Goal: Transaction & Acquisition: Purchase product/service

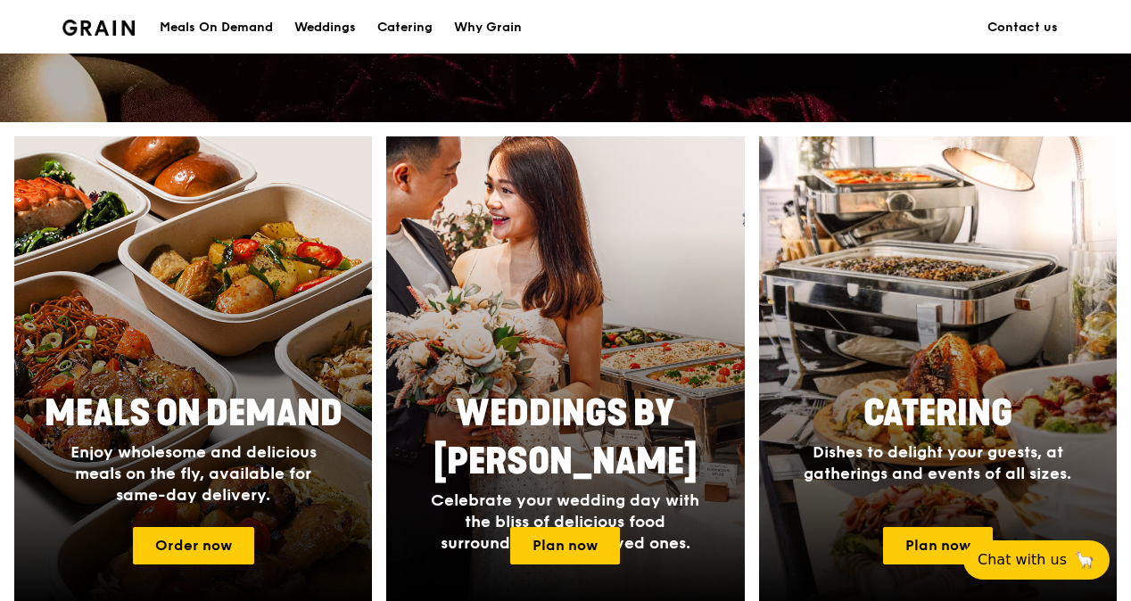
scroll to position [626, 0]
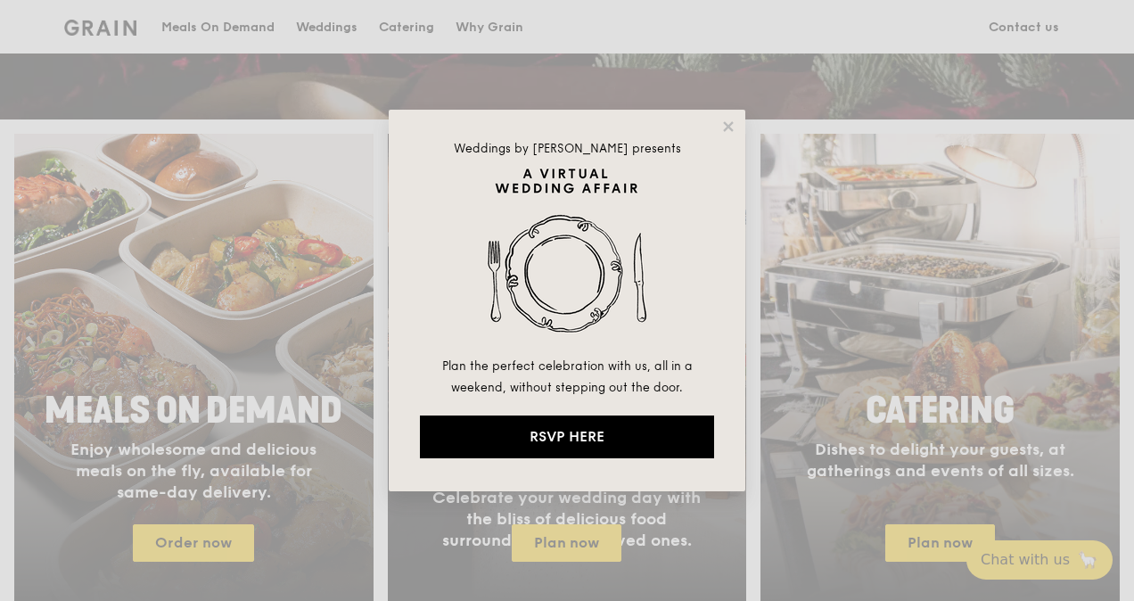
drag, startPoint x: 1133, startPoint y: 54, endPoint x: 1118, endPoint y: 217, distance: 163.9
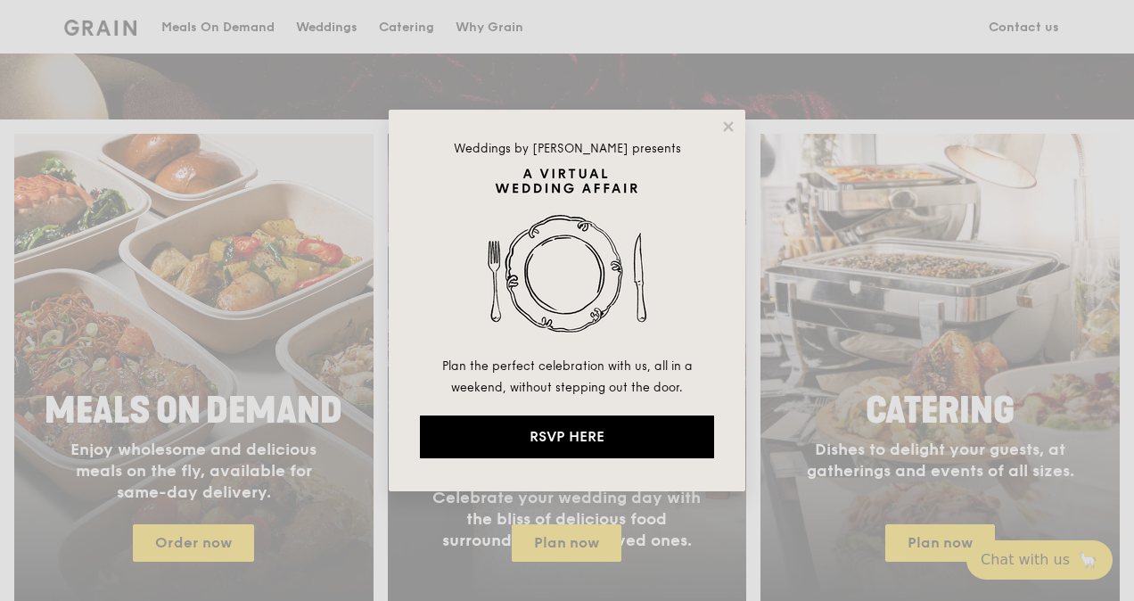
click at [1118, 217] on html "A Virtual Wedding Affair Plan the perfect celebration with us, all in a weekend…" at bounding box center [567, 580] width 1134 height 2413
click at [728, 126] on icon at bounding box center [728, 126] width 10 height 10
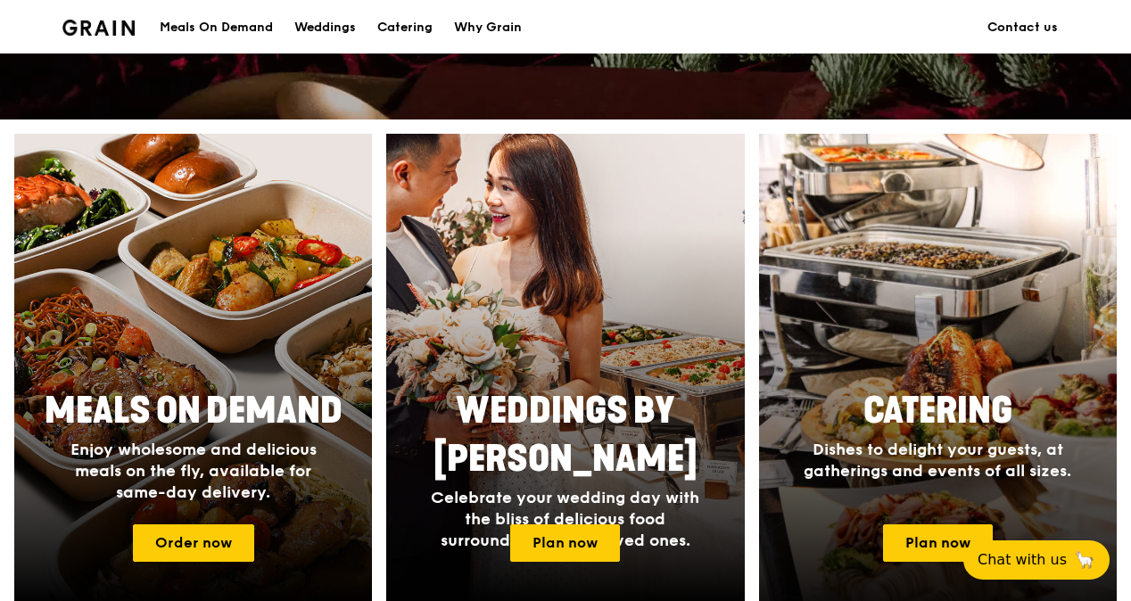
click at [961, 435] on h2 "Catering" at bounding box center [937, 411] width 335 height 48
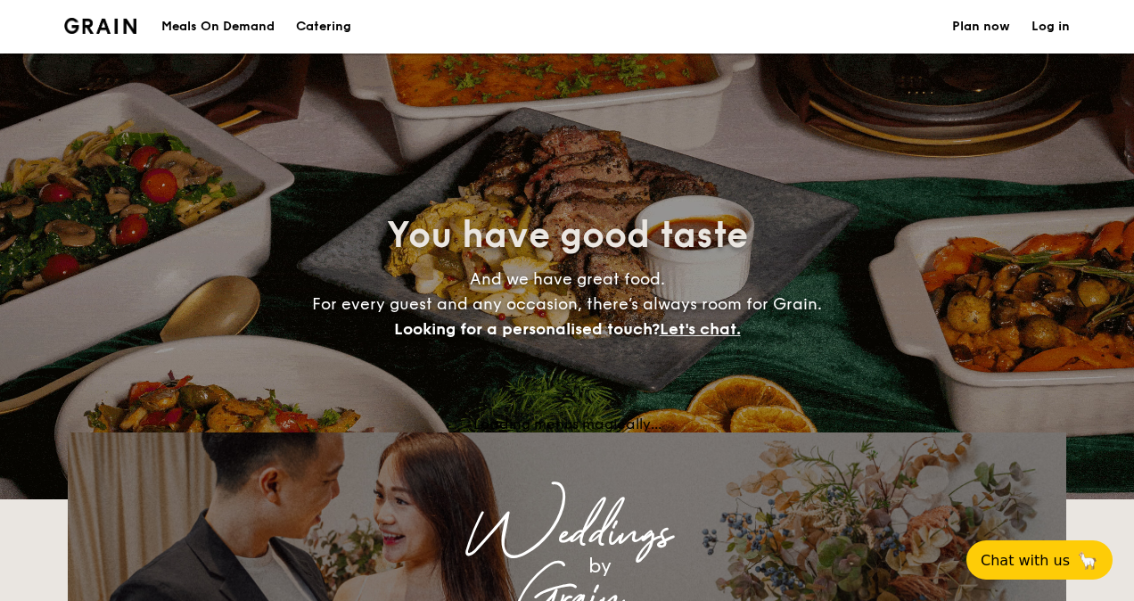
select select
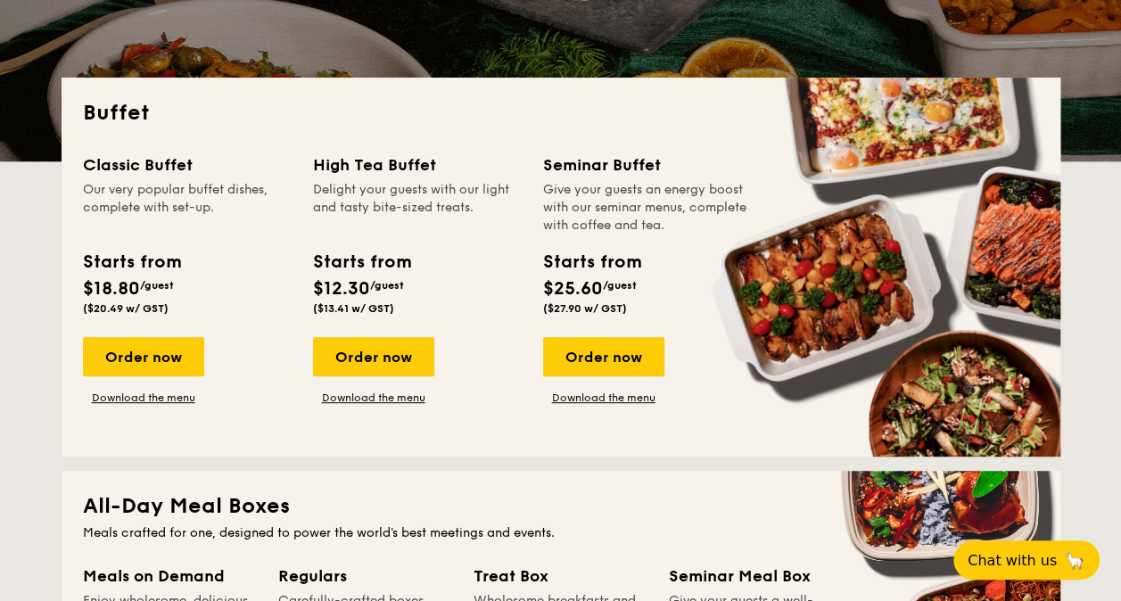
scroll to position [394, 0]
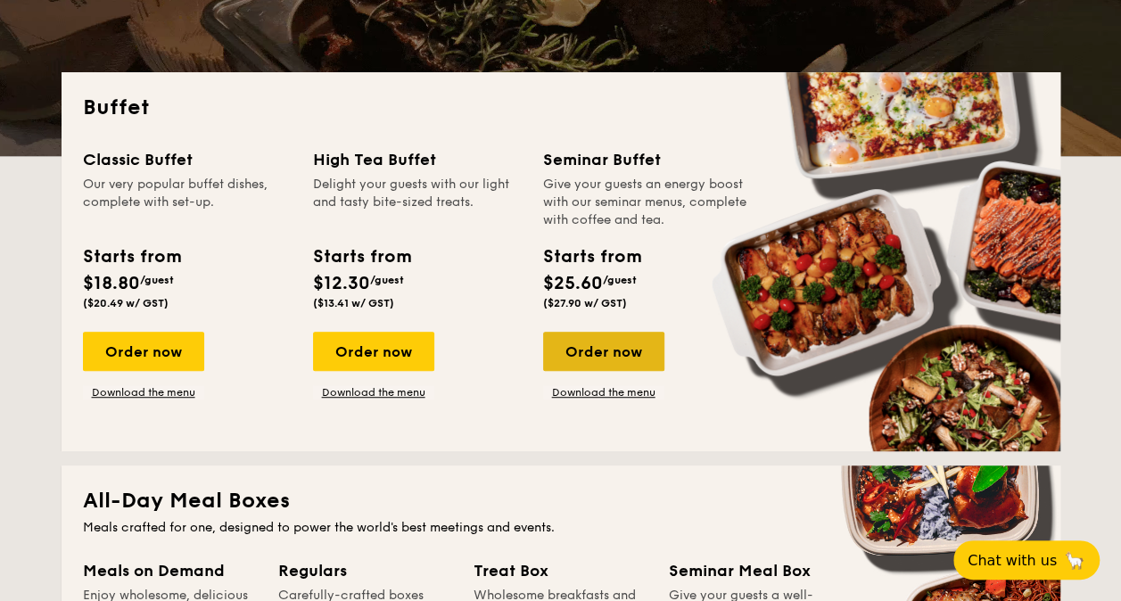
click at [577, 353] on div "Order now" at bounding box center [603, 351] width 121 height 39
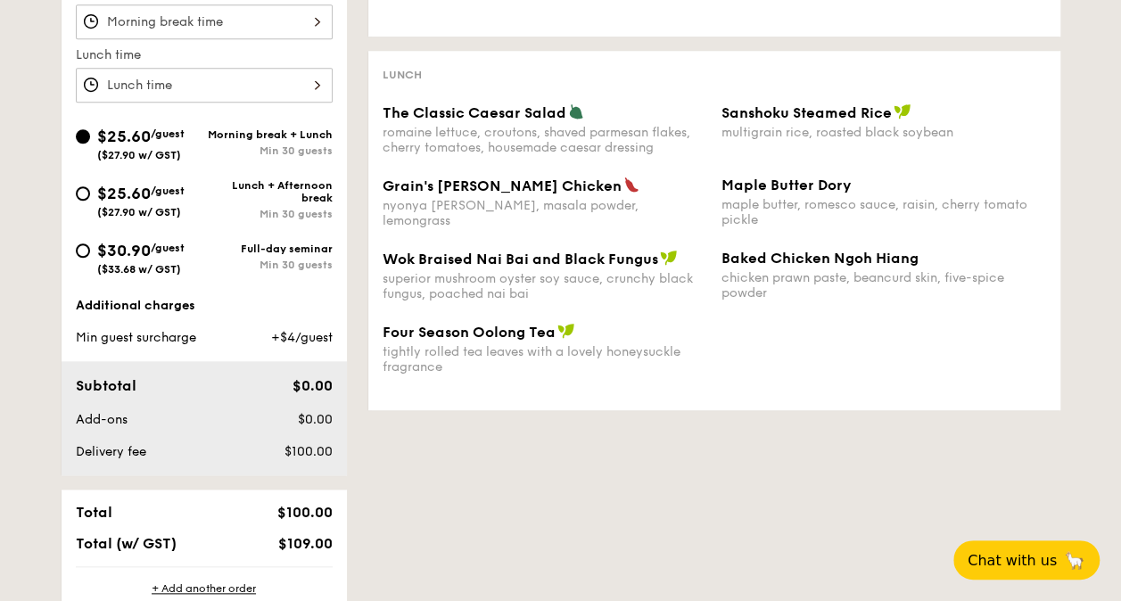
scroll to position [692, 0]
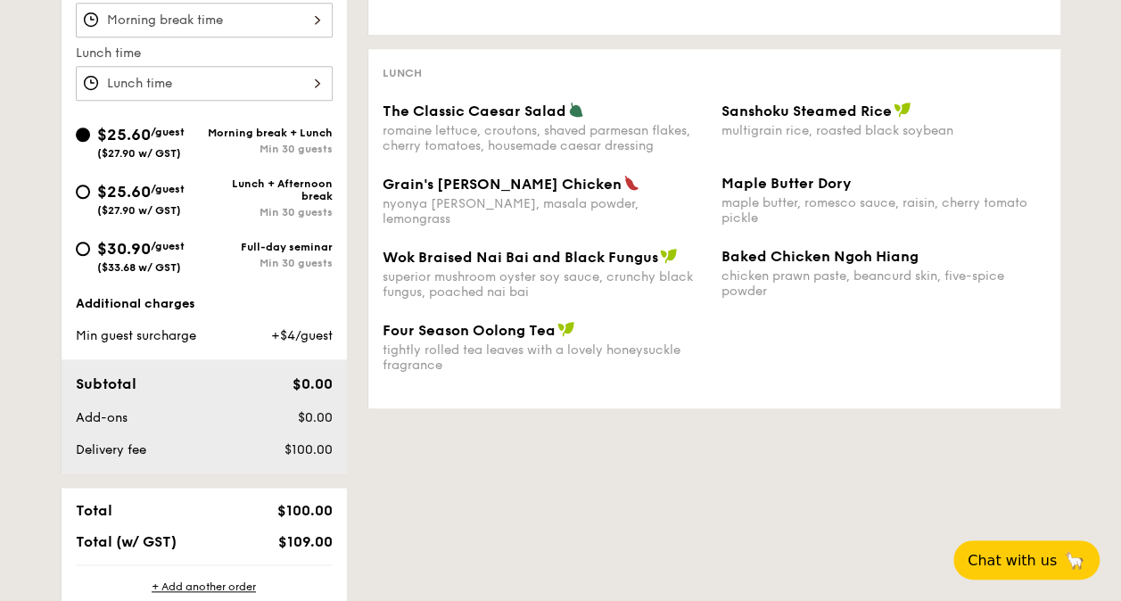
click at [156, 192] on div "$25.60 /guest ($27.90 w/ GST)" at bounding box center [140, 197] width 87 height 37
click at [90, 192] on input "$25.60 /guest ($27.90 w/ GST) Lunch + Afternoon break Min 30 guests" at bounding box center [83, 192] width 14 height 14
radio input "true"
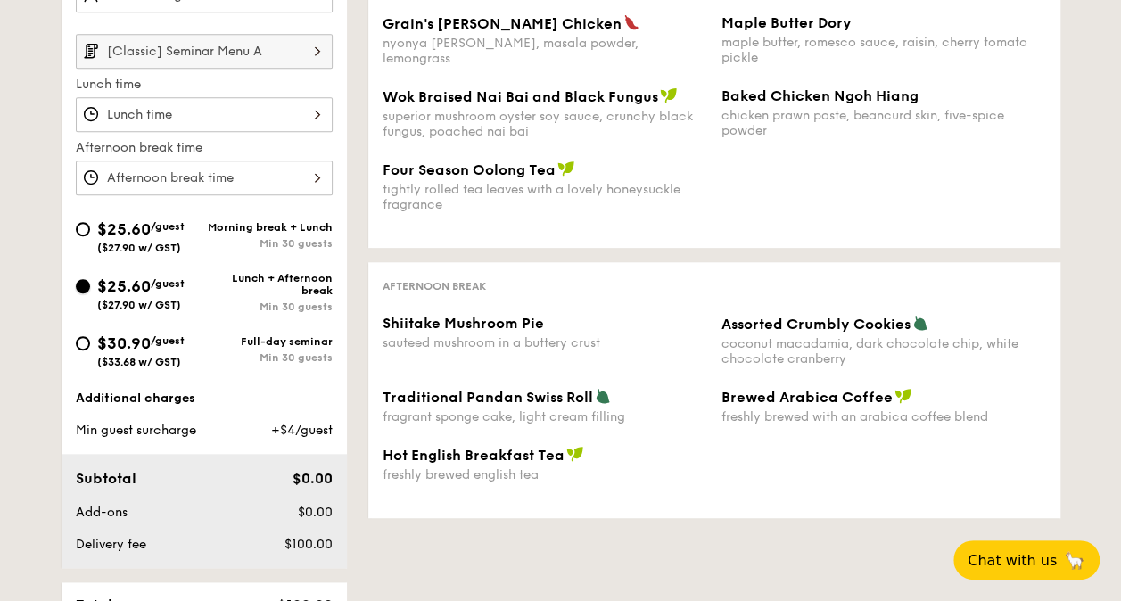
scroll to position [601, 0]
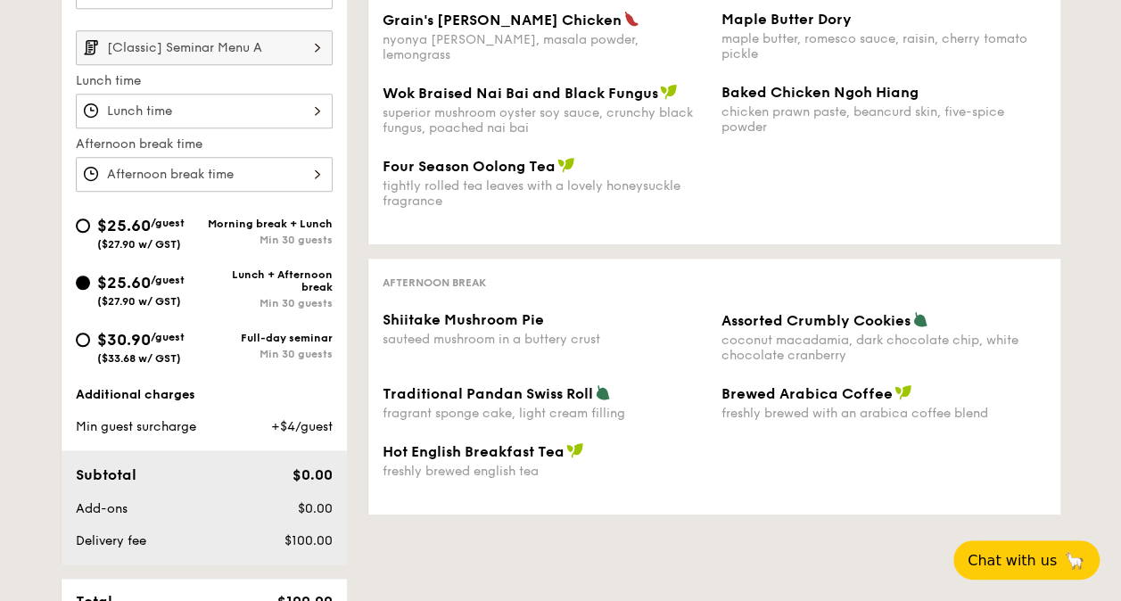
select select
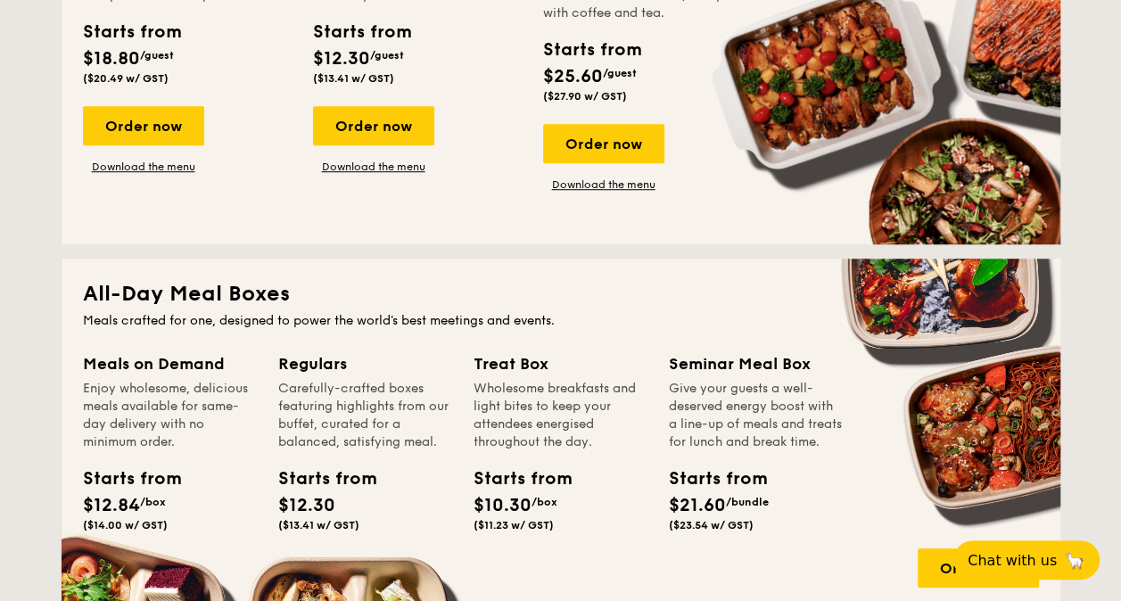
scroll to position [444, 0]
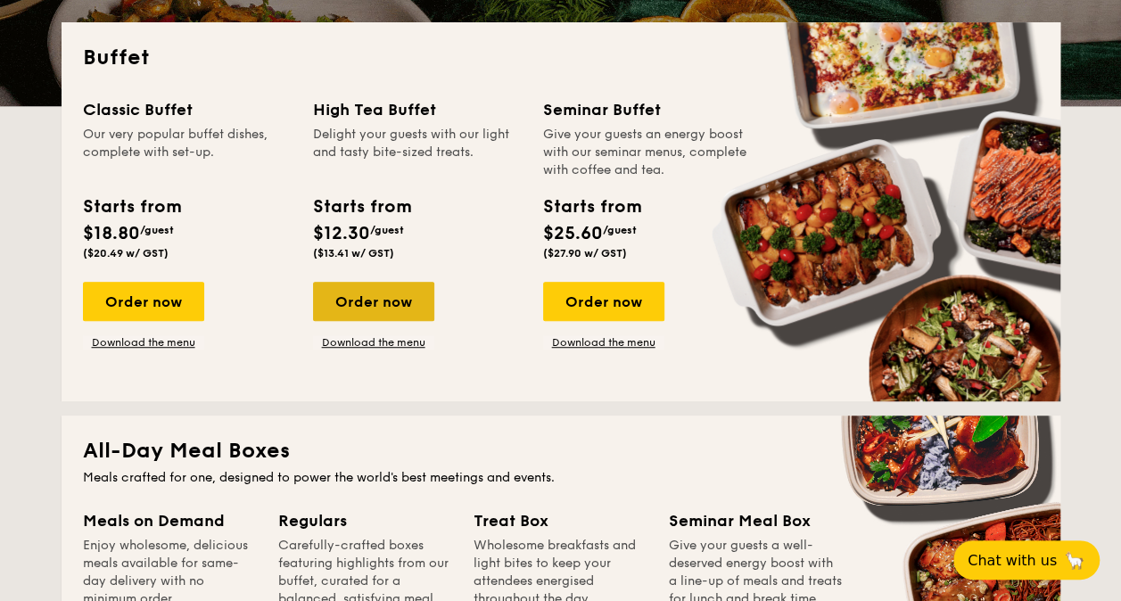
click at [366, 292] on div "Order now" at bounding box center [373, 301] width 121 height 39
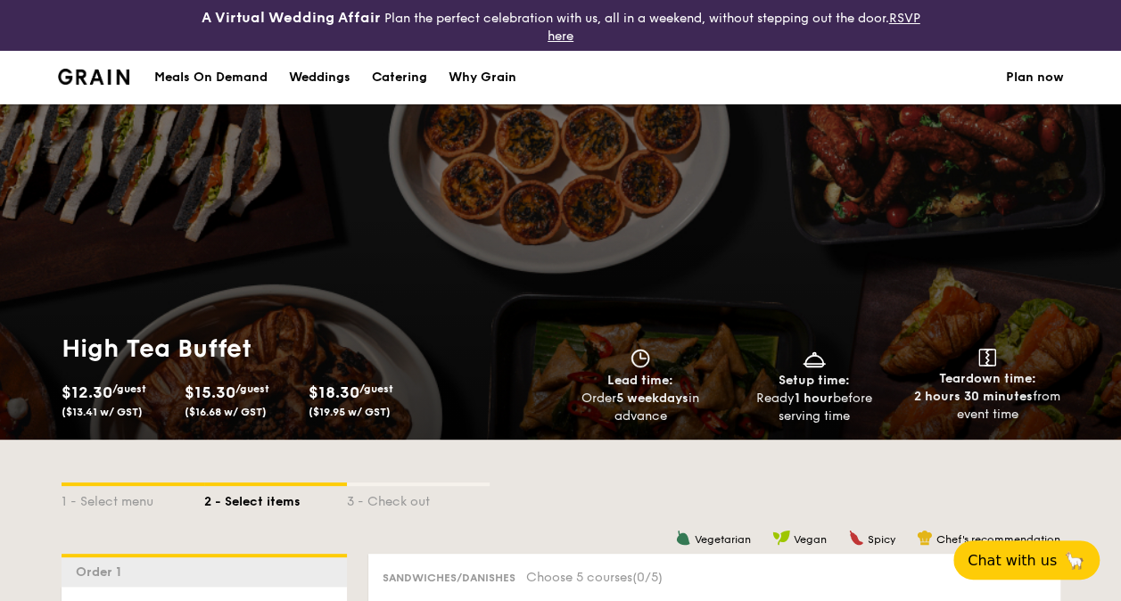
drag, startPoint x: 1109, startPoint y: 71, endPoint x: 1103, endPoint y: 103, distance: 32.7
click at [1103, 103] on div "Meals On Demand Weddings Catering Why Grain Plan now High Tea Buffet $12.30 /gu…" at bounding box center [560, 245] width 1121 height 389
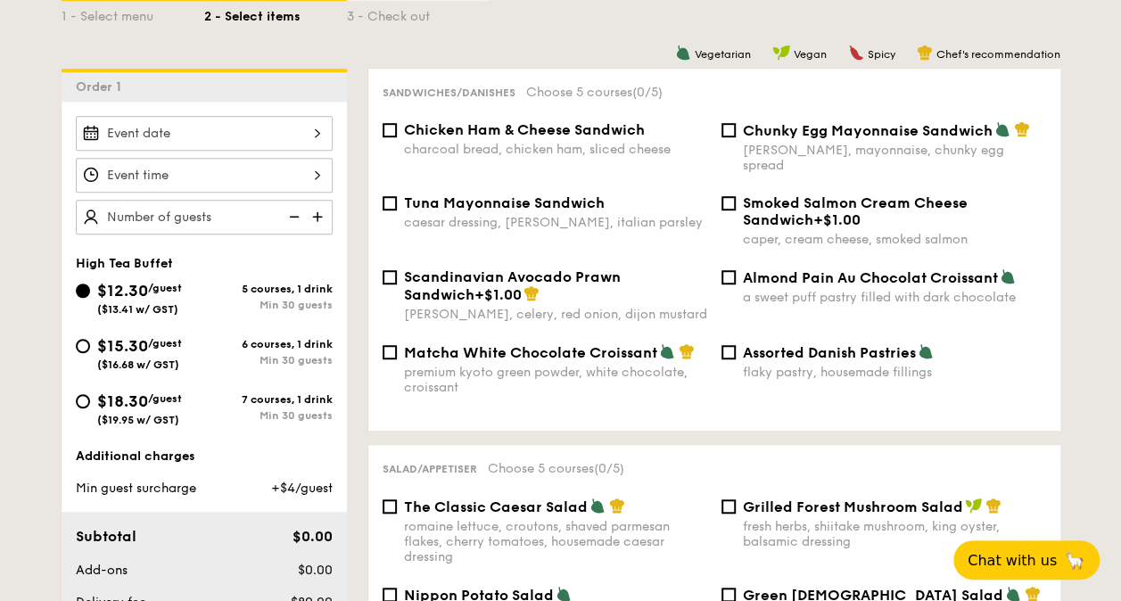
scroll to position [417, 0]
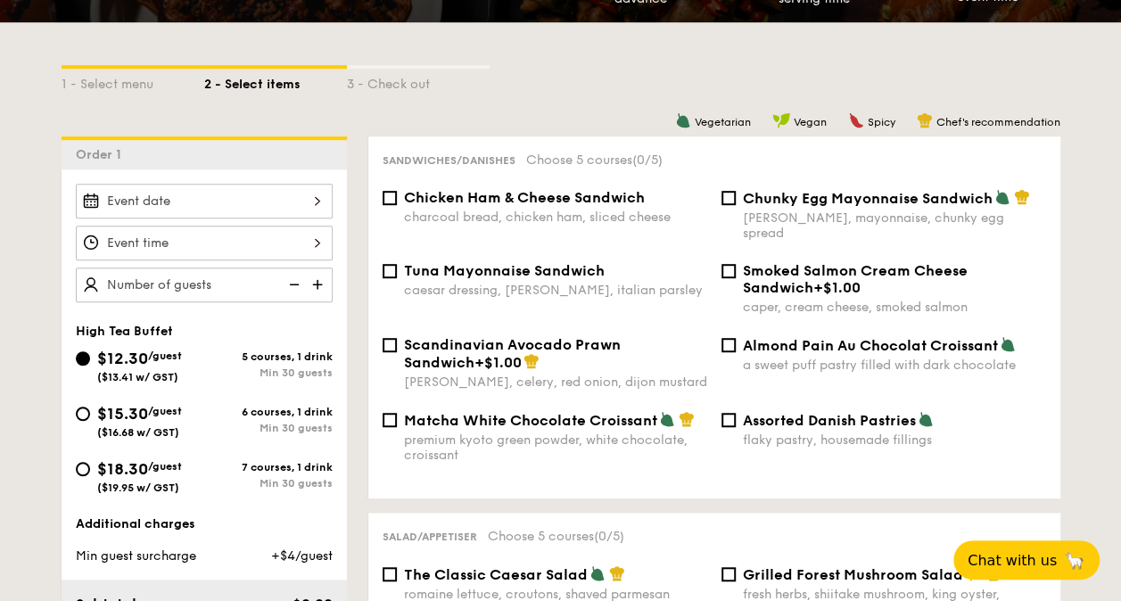
click at [571, 262] on span "Tuna Mayonnaise Sandwich" at bounding box center [504, 270] width 201 height 17
click at [397, 264] on input "Tuna Mayonnaise Sandwich caesar dressing, [GEOGRAPHIC_DATA], italian parsley" at bounding box center [390, 271] width 14 height 14
checkbox input "true"
click at [787, 202] on span "Chunky Egg Mayonnaise Sandwich" at bounding box center [868, 198] width 250 height 17
click at [736, 202] on input "Chunky Egg Mayonnaise Sandwich dijon mustard, mayonnaise, chunky egg spread" at bounding box center [728, 198] width 14 height 14
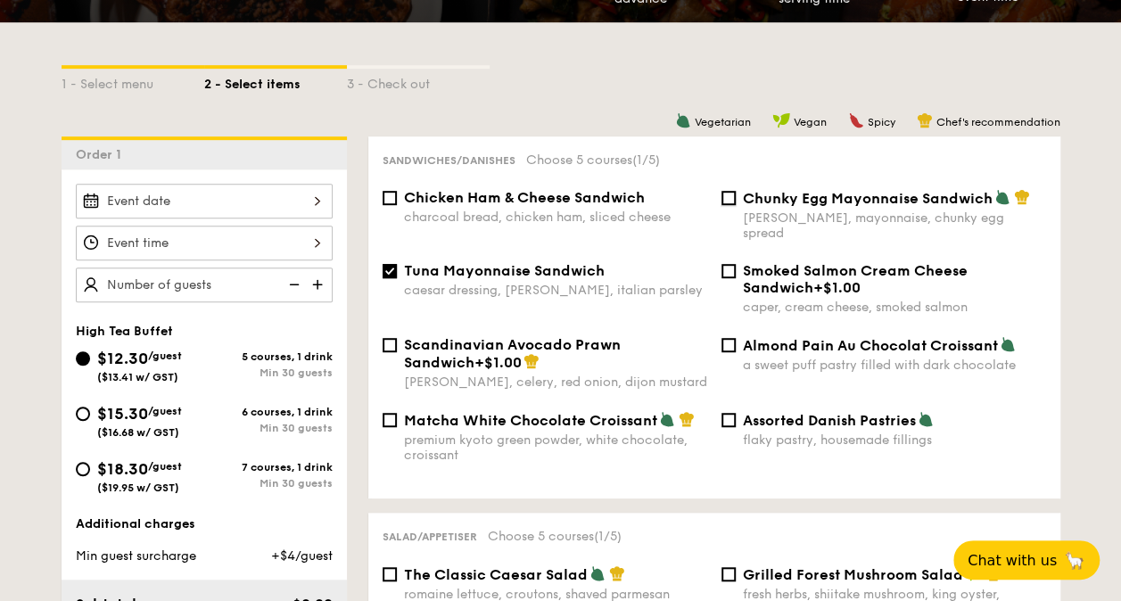
checkbox input "true"
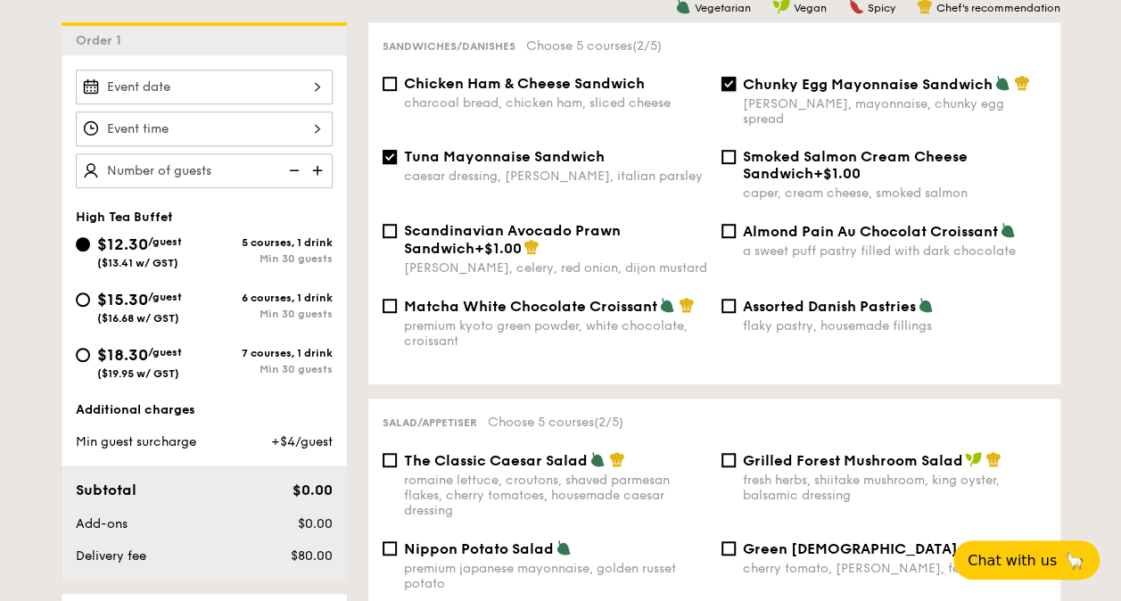
scroll to position [519, 0]
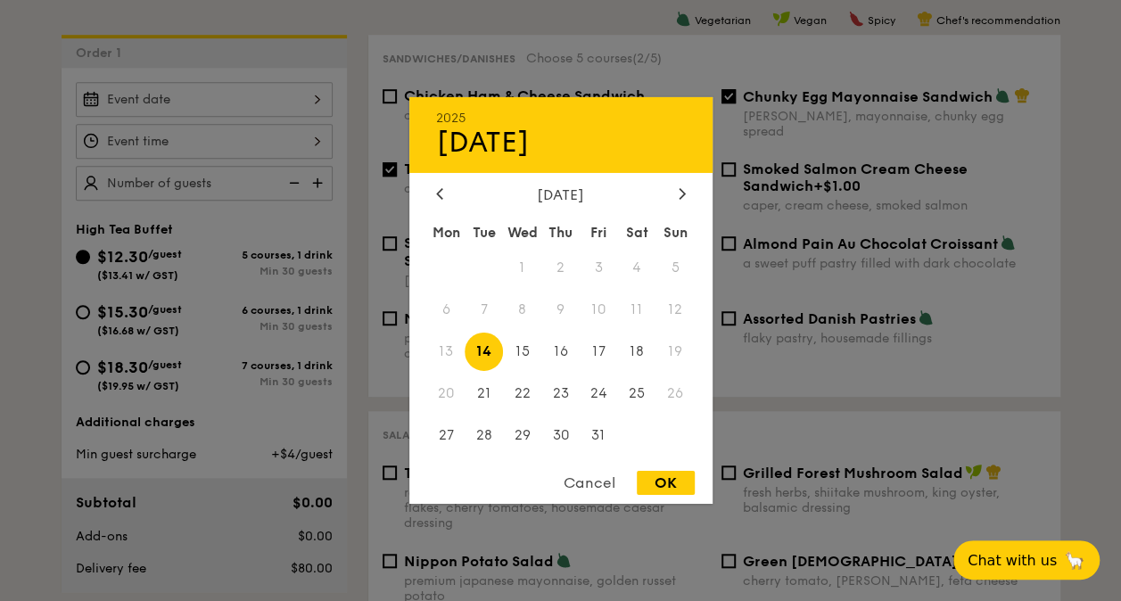
click at [296, 85] on div "2025 Oct [DATE] Tue Wed Thu Fri Sat Sun 1 2 3 4 5 6 7 8 9 10 11 12 13 14 15 16 …" at bounding box center [204, 99] width 257 height 35
click at [676, 201] on div at bounding box center [682, 194] width 16 height 17
click at [560, 303] on span "11" at bounding box center [560, 310] width 38 height 38
click at [655, 483] on div "OK" at bounding box center [666, 483] width 58 height 24
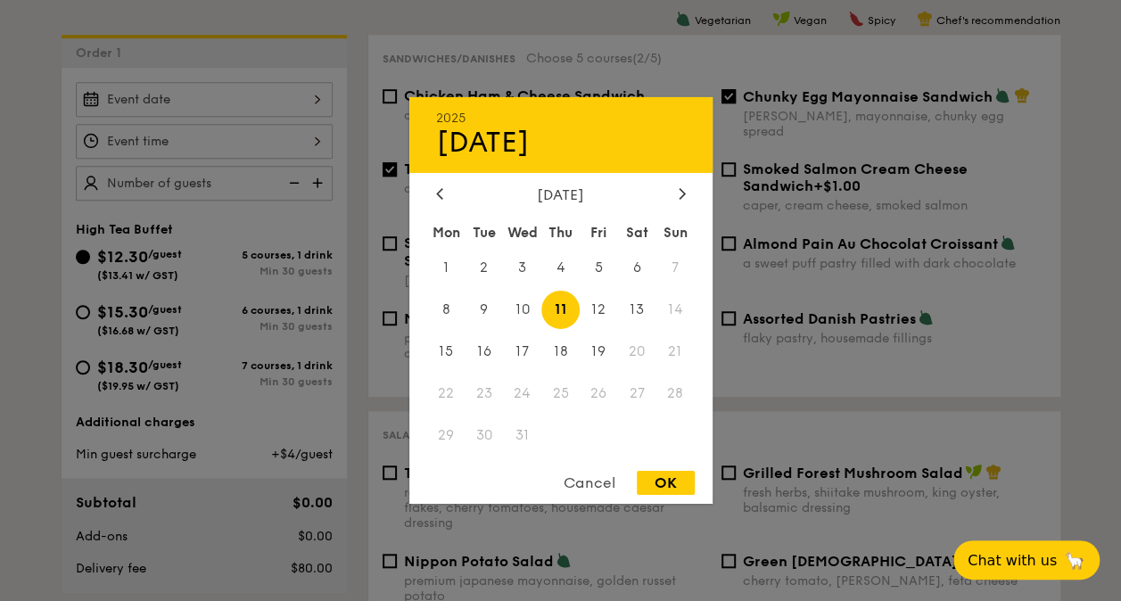
type input "[DATE]"
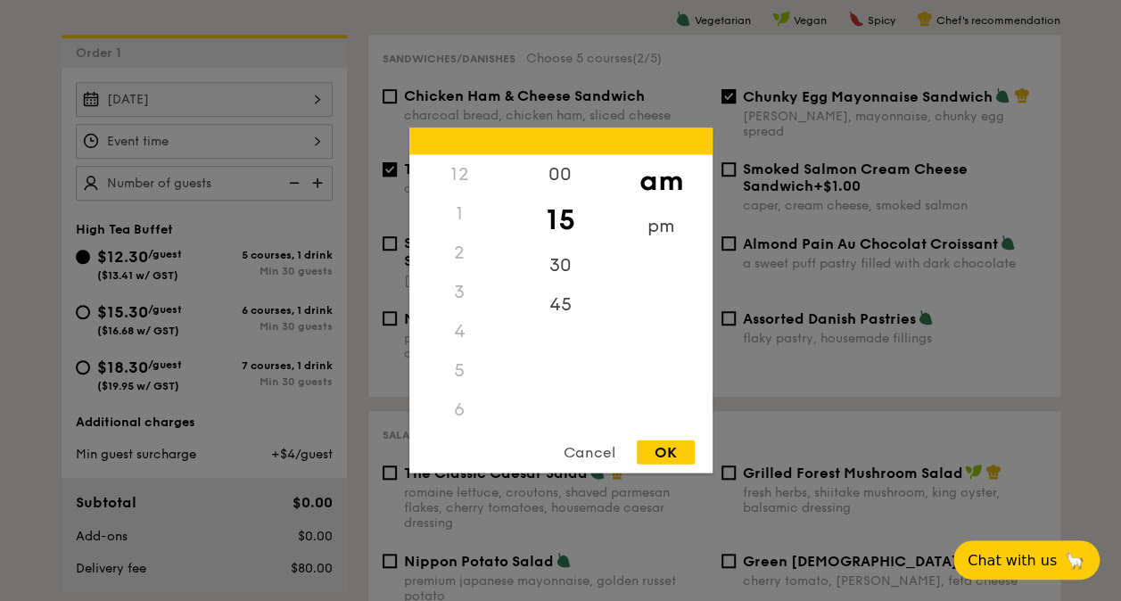
click at [315, 143] on div "12 1 2 3 4 5 6 7 8 9 10 11 00 15 30 45 am pm Cancel OK" at bounding box center [204, 141] width 257 height 35
click at [668, 235] on div "pm" at bounding box center [661, 233] width 101 height 52
click at [508, 210] on div "12 1 2 3 4 5 6 7 8 9 10 11" at bounding box center [459, 291] width 101 height 272
click at [506, 196] on div "6" at bounding box center [459, 213] width 101 height 39
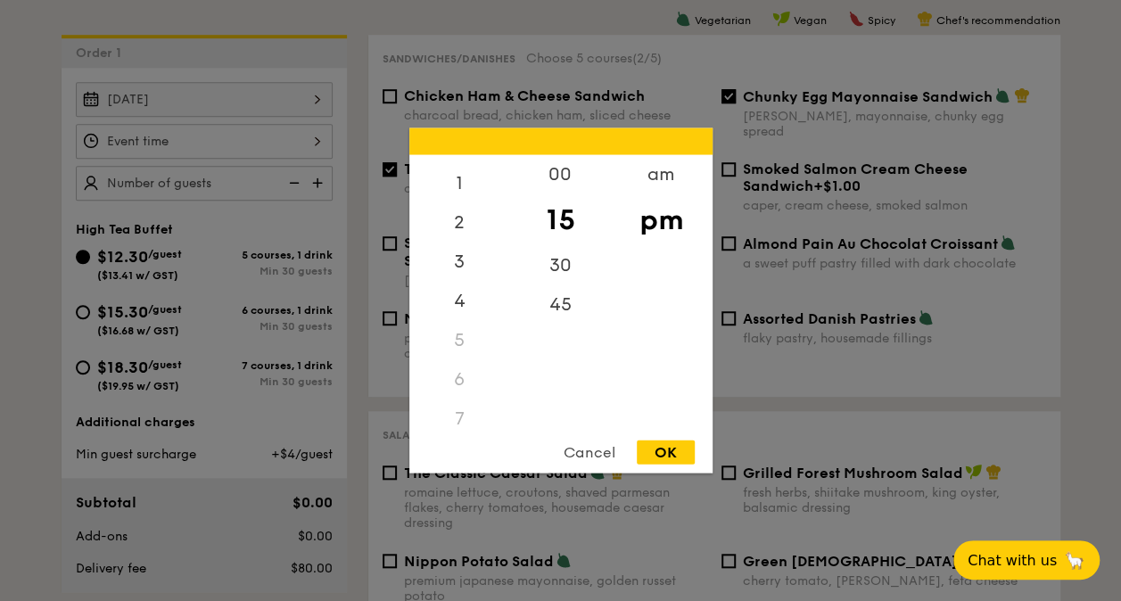
scroll to position [29, 0]
click at [458, 288] on div "3" at bounding box center [459, 270] width 101 height 52
click at [571, 275] on div "30" at bounding box center [560, 272] width 101 height 52
click at [662, 455] on div "OK" at bounding box center [666, 453] width 58 height 24
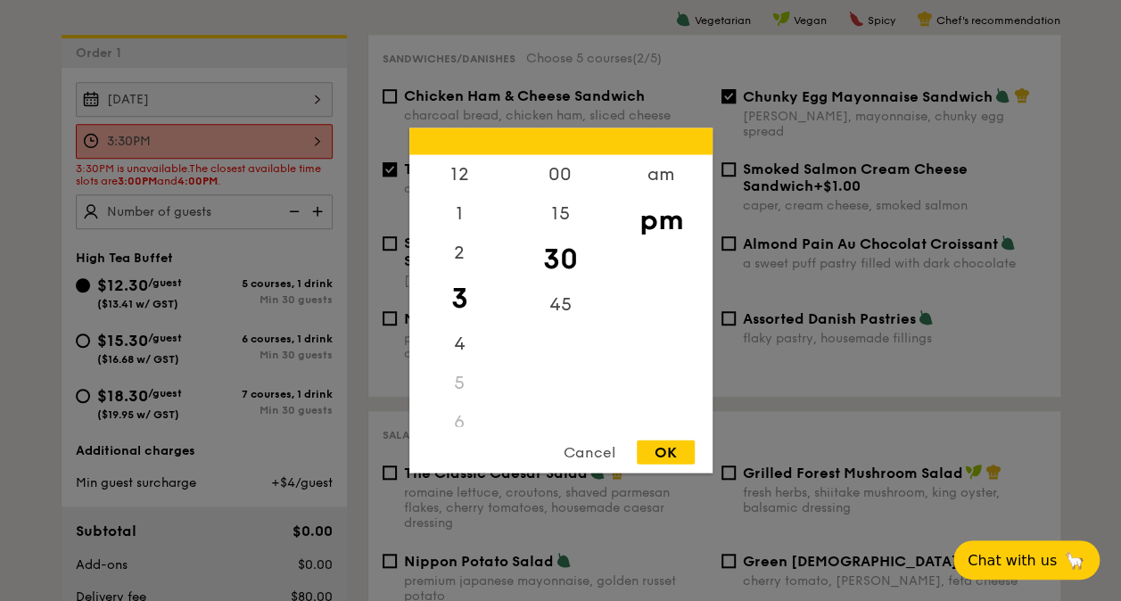
click at [313, 138] on div "3:30PM 12 1 2 3 4 5 6 7 8 9 10 11 00 15 30 45 am pm Cancel OK" at bounding box center [204, 141] width 257 height 35
click at [566, 180] on div "00" at bounding box center [560, 181] width 101 height 52
click at [671, 455] on div "OK" at bounding box center [666, 453] width 58 height 24
type input "3:00PM"
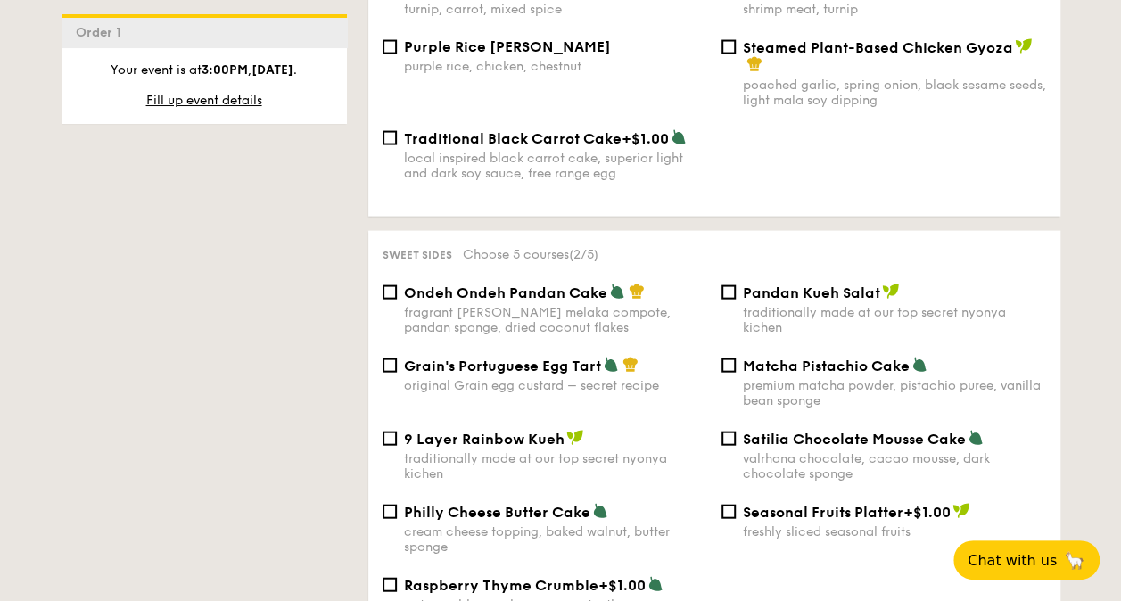
scroll to position [1849, 0]
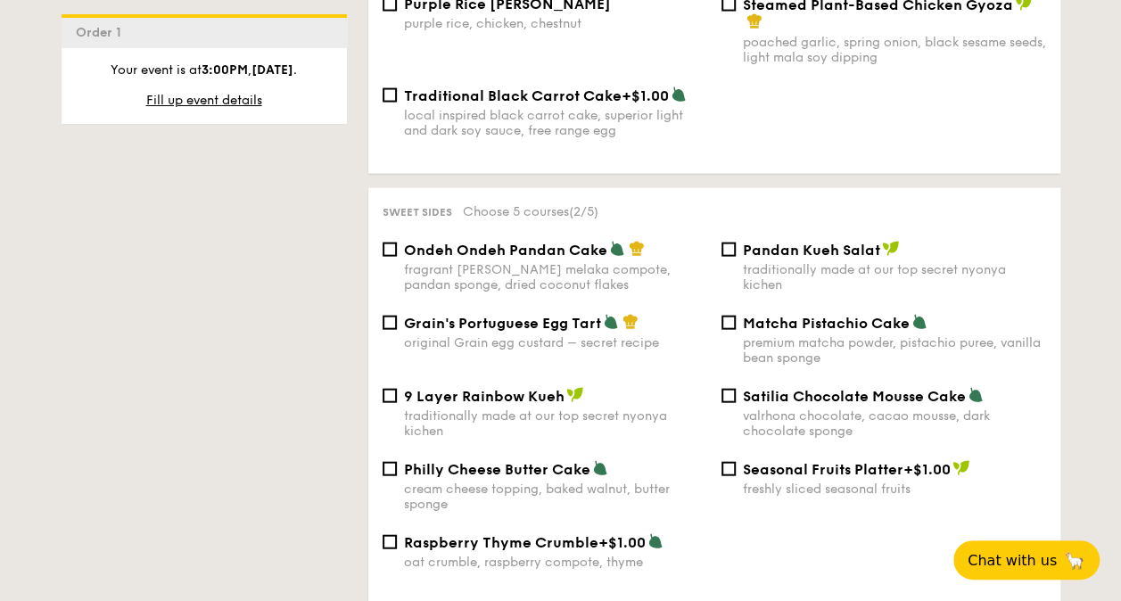
click at [558, 264] on div "fragrant [PERSON_NAME] melaka compote, pandan sponge, dried coconut flakes" at bounding box center [555, 277] width 303 height 30
click at [397, 257] on input "Ondeh Ondeh Pandan Cake fragrant [PERSON_NAME] melaka compote, pandan sponge, d…" at bounding box center [390, 250] width 14 height 14
checkbox input "true"
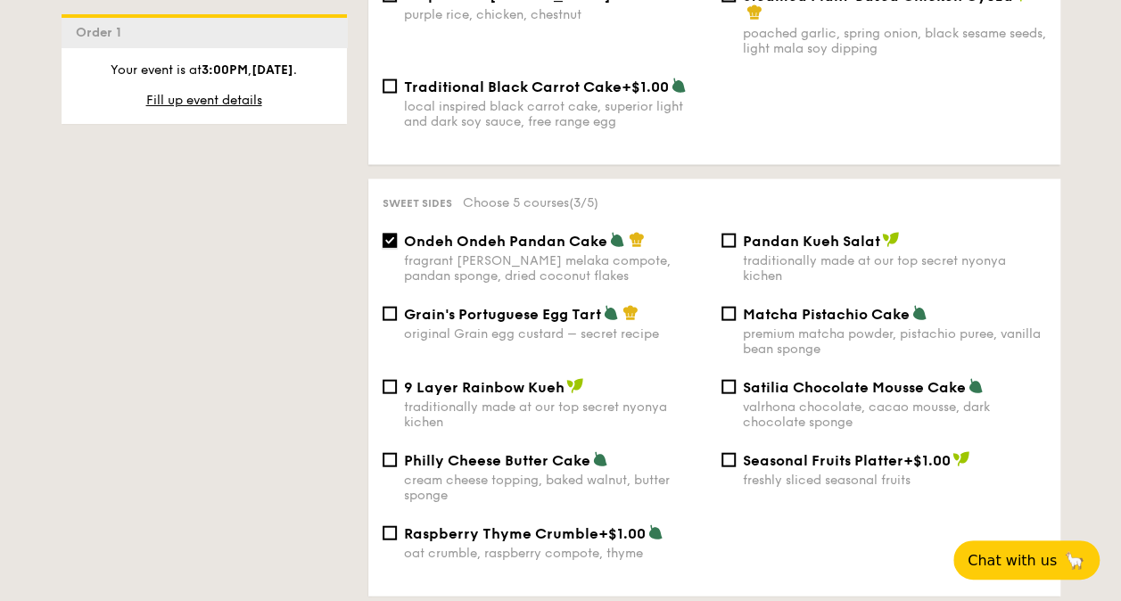
scroll to position [1862, 0]
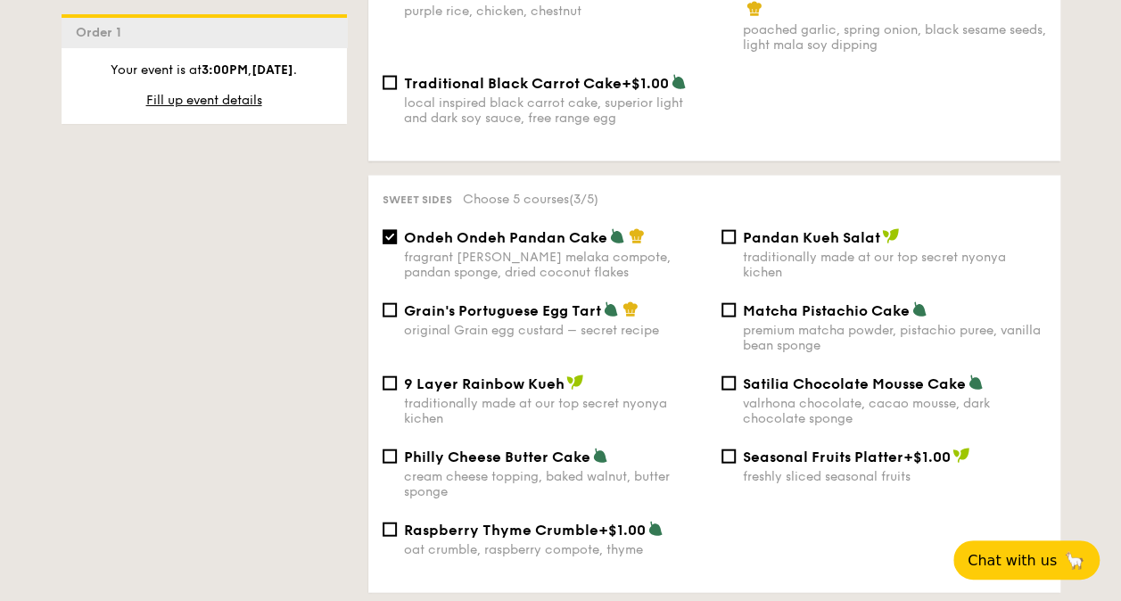
click at [1083, 218] on div "1 - Select menu 2 - Select items 3 - Check out Order 1 [DATE] 3:00PM High Tea B…" at bounding box center [560, 72] width 1121 height 2989
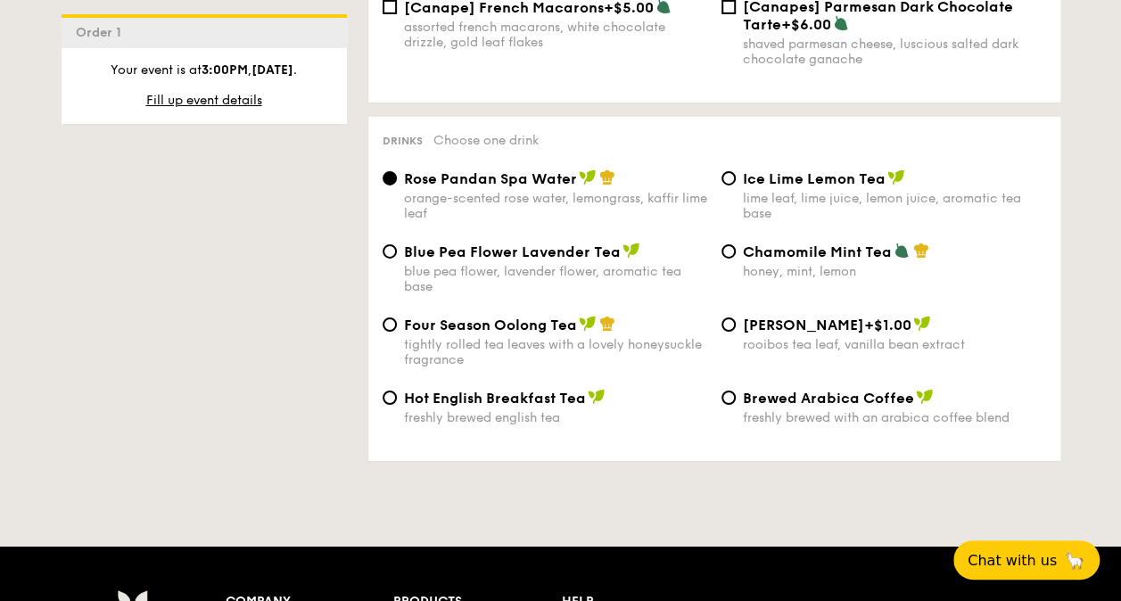
scroll to position [2949, 0]
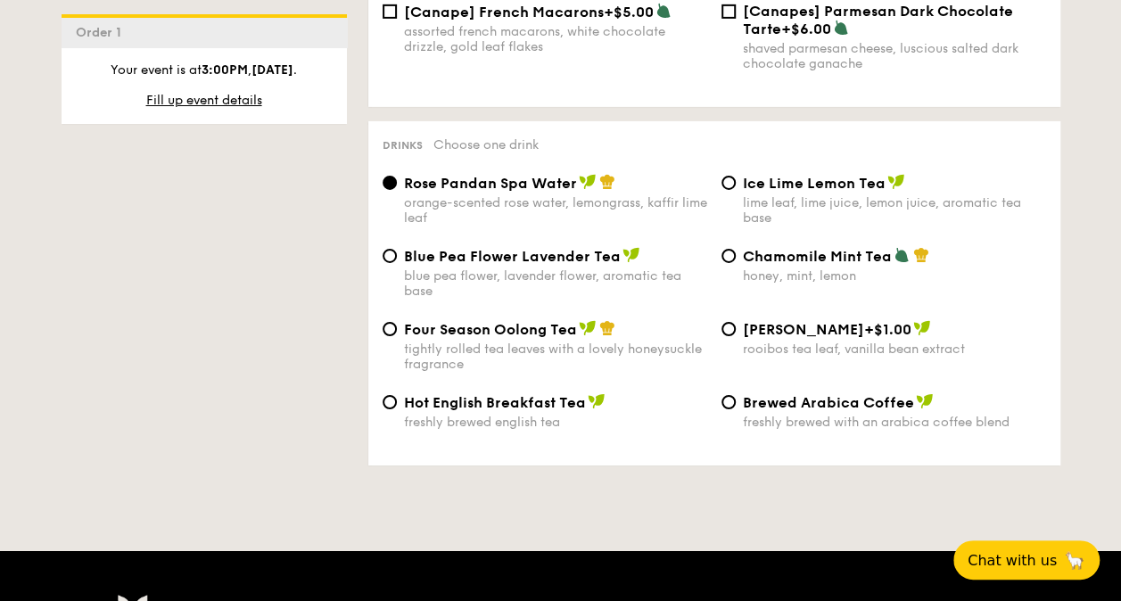
click at [578, 277] on div "blue pea flower, lavender flower, aromatic tea base" at bounding box center [555, 283] width 303 height 30
click at [397, 263] on input "Blue Pea Flower Lavender Tea blue pea flower, lavender flower, aromatic tea base" at bounding box center [390, 256] width 14 height 14
radio input "true"
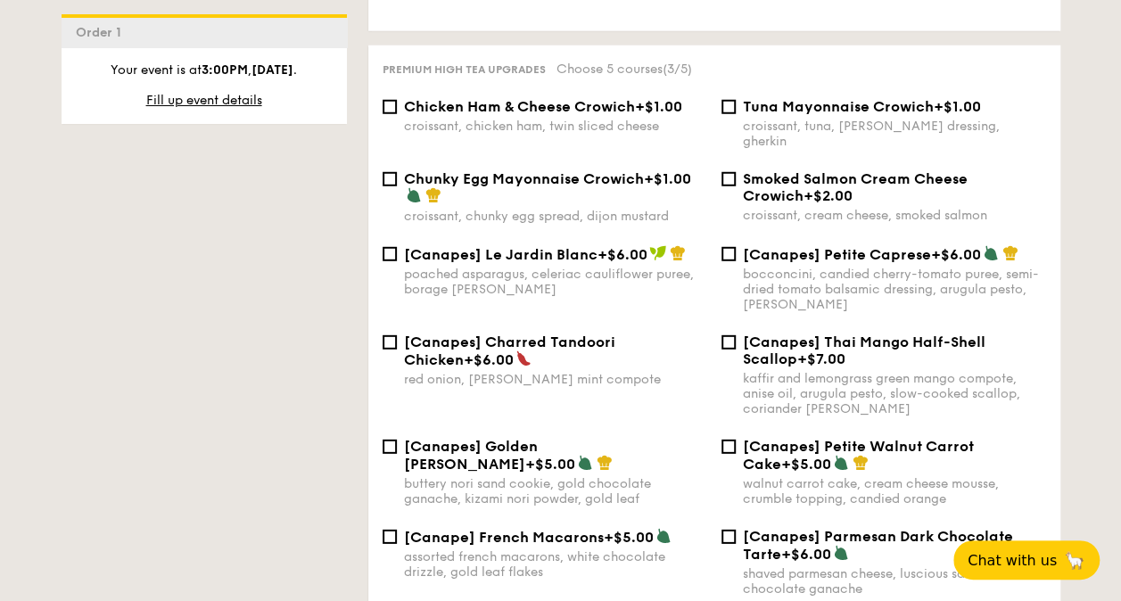
scroll to position [1898, 0]
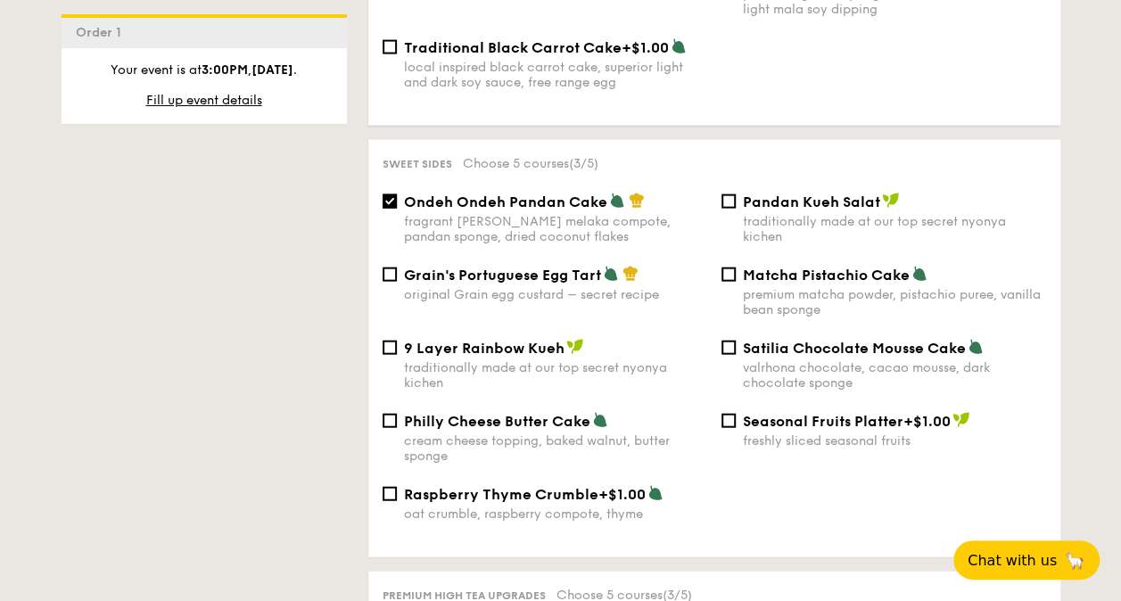
click at [575, 292] on div "original Grain egg custard – secret recipe" at bounding box center [555, 294] width 303 height 15
click at [397, 282] on input "Grain's Portuguese Egg Tart original Grain egg custard – secret recipe" at bounding box center [390, 275] width 14 height 14
checkbox input "true"
click at [564, 451] on div "cream cheese topping, baked walnut, butter sponge" at bounding box center [555, 448] width 303 height 30
click at [397, 428] on input "Philly Cheese Butter Cake cream cheese topping, baked walnut, butter sponge" at bounding box center [390, 421] width 14 height 14
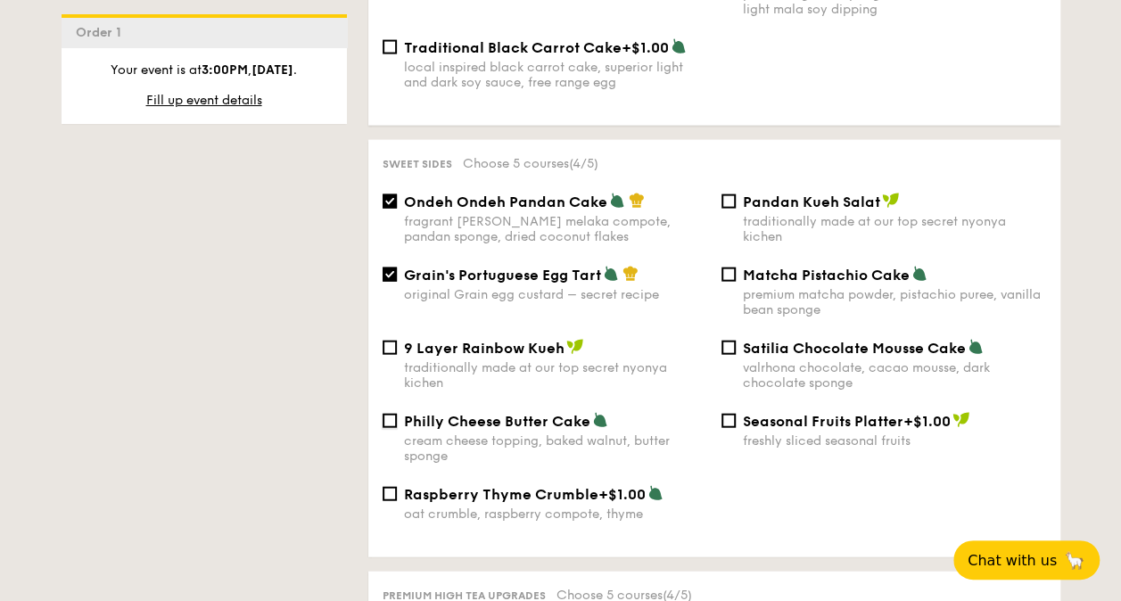
checkbox input "true"
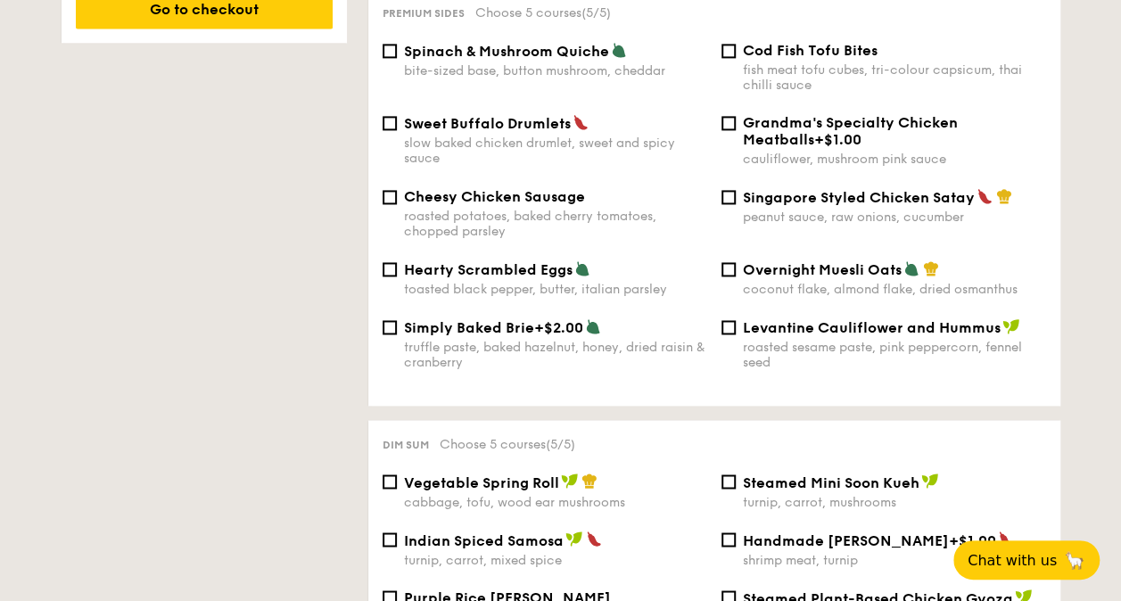
scroll to position [1248, 0]
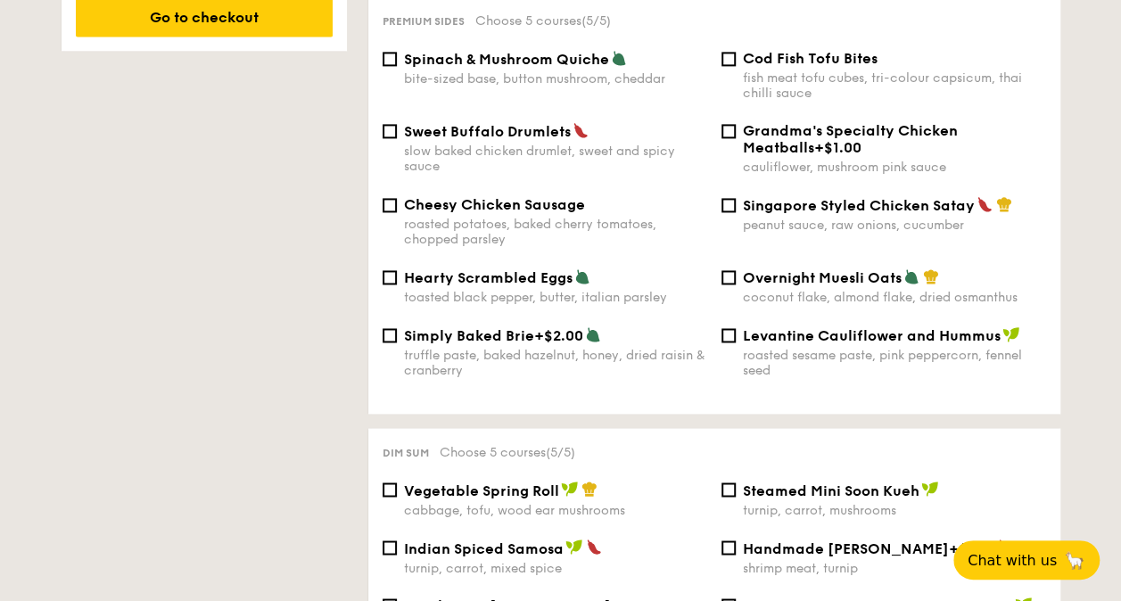
click at [842, 70] on div "fish meat tofu cubes, tri-colour capsicum, thai chilli sauce" at bounding box center [894, 85] width 303 height 30
click at [736, 66] on input "Cod Fish Tofu Bites fish meat tofu cubes, tri-colour capsicum, thai chilli sauce" at bounding box center [728, 59] width 14 height 14
checkbox input "true"
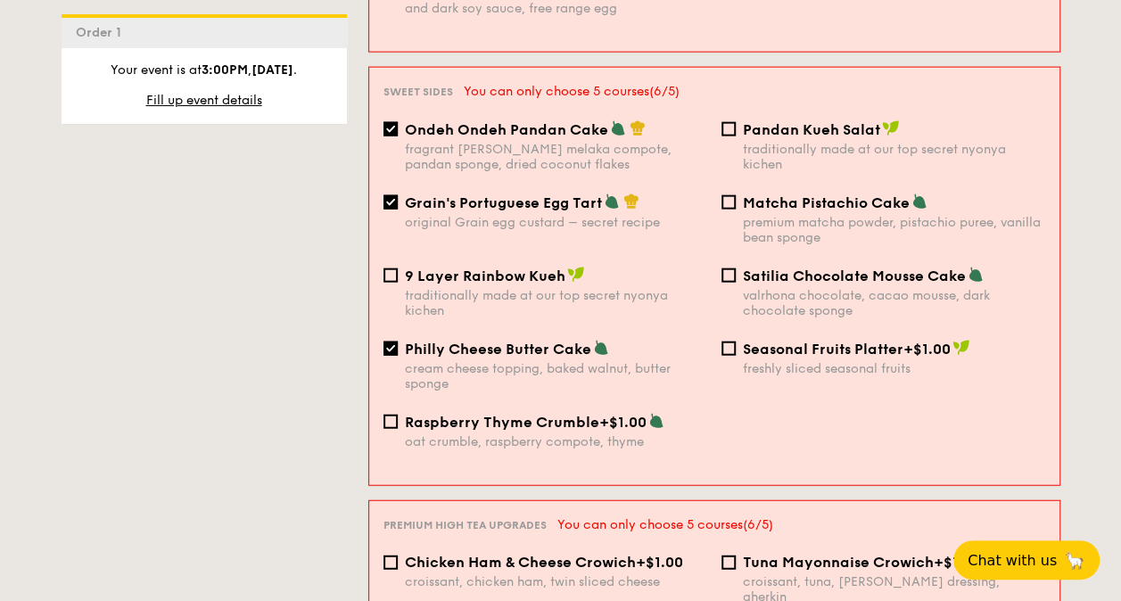
scroll to position [1989, 0]
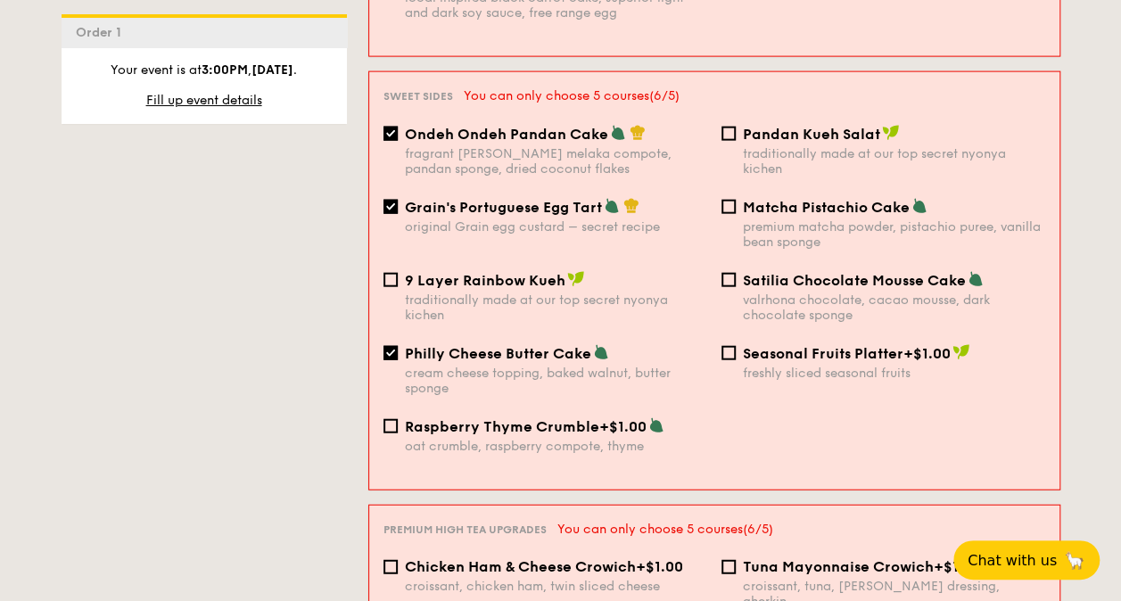
click at [542, 219] on div "original Grain egg custard – secret recipe" at bounding box center [556, 226] width 302 height 15
click at [398, 208] on input "Grain's Portuguese Egg Tart original Grain egg custard – secret recipe" at bounding box center [390, 207] width 14 height 14
checkbox input "false"
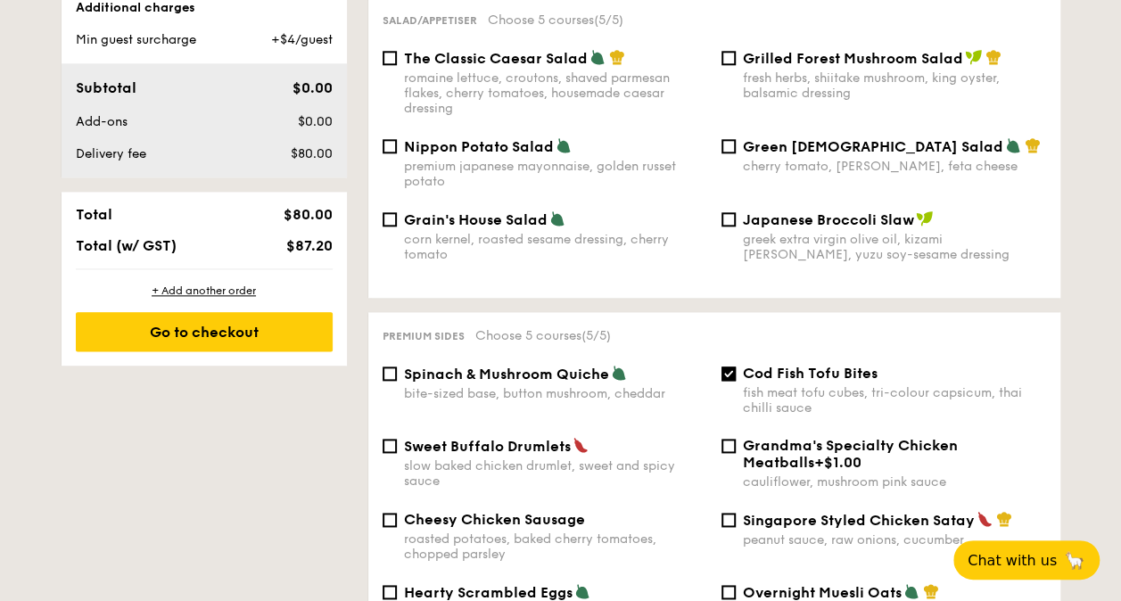
scroll to position [64, 0]
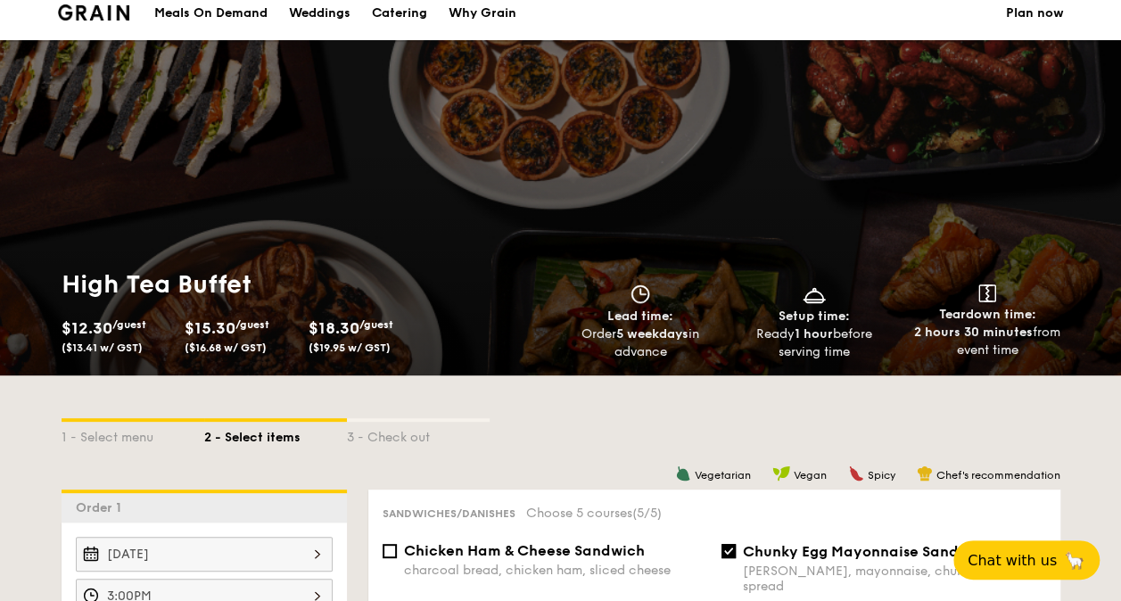
click at [238, 19] on div "Meals On Demand" at bounding box center [210, 14] width 113 height 54
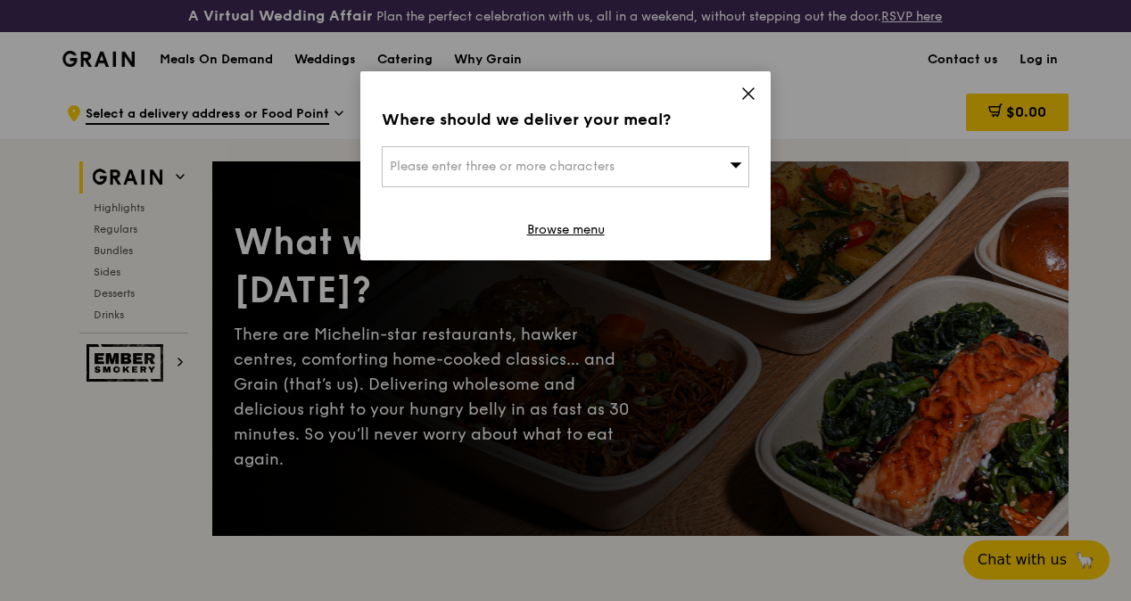
click at [747, 103] on span at bounding box center [748, 96] width 16 height 20
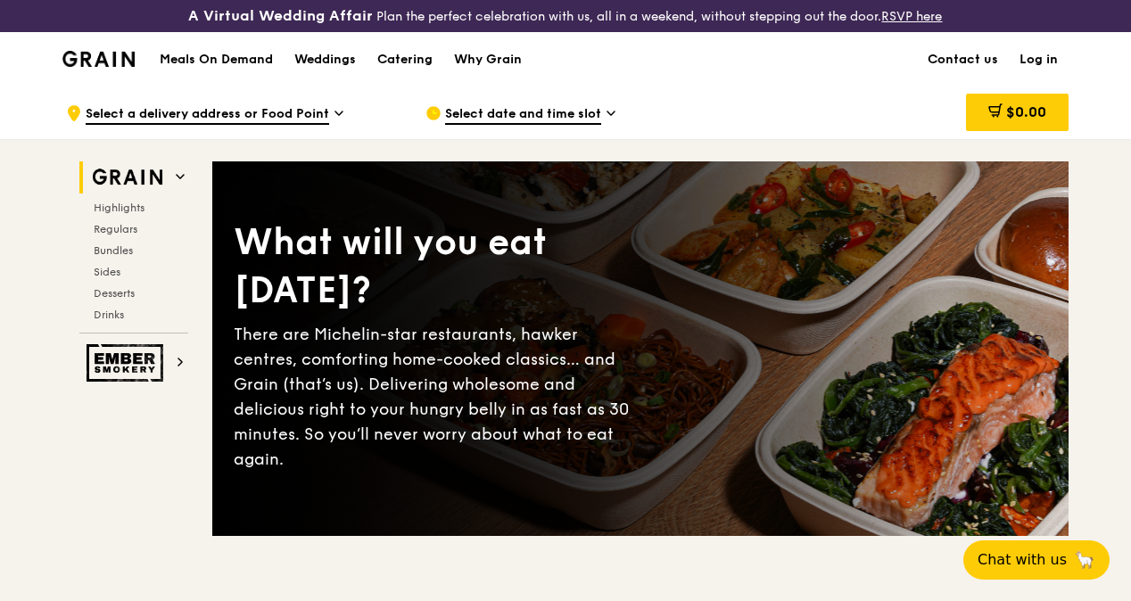
click at [255, 83] on div "Meals On Demand Weddings Catering Why Grain" at bounding box center [340, 59] width 383 height 54
click at [414, 80] on div "Catering" at bounding box center [404, 60] width 55 height 54
click at [398, 74] on div "Catering" at bounding box center [404, 60] width 55 height 54
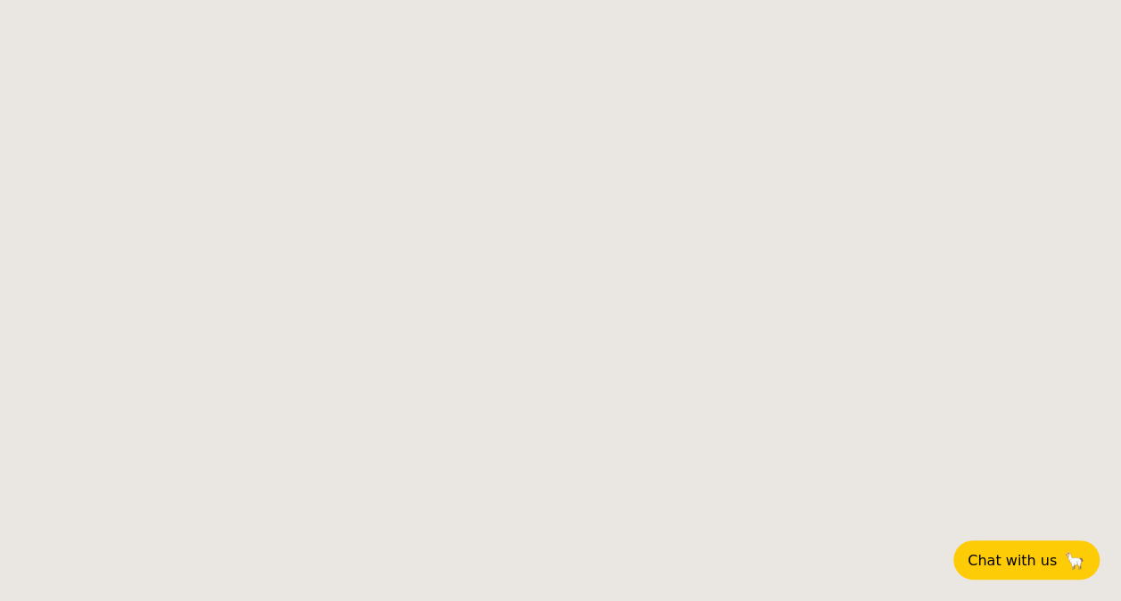
select select
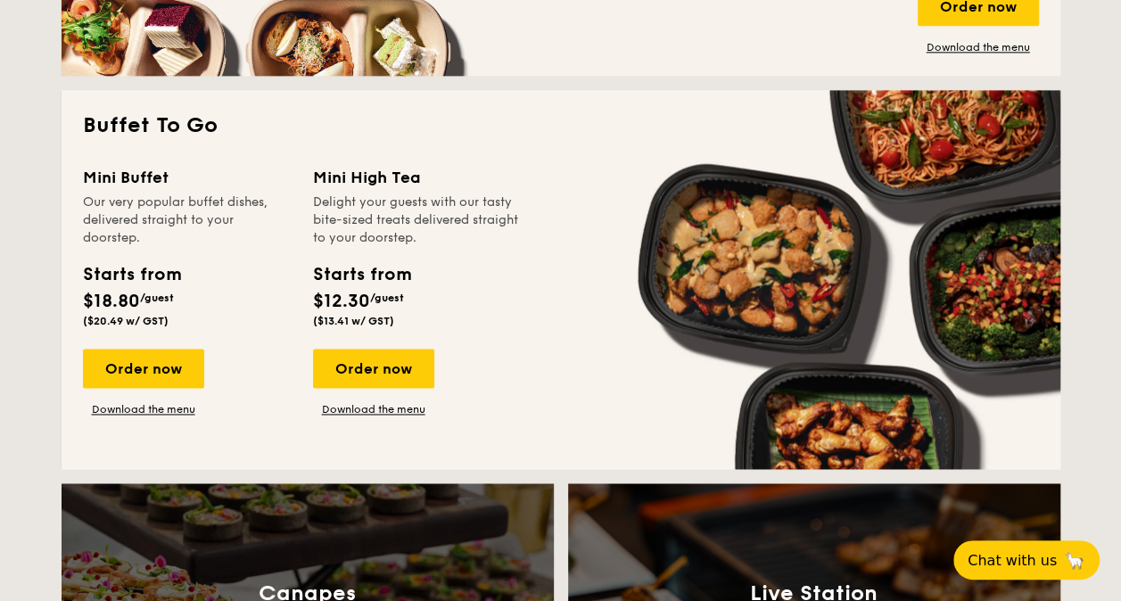
scroll to position [1139, 0]
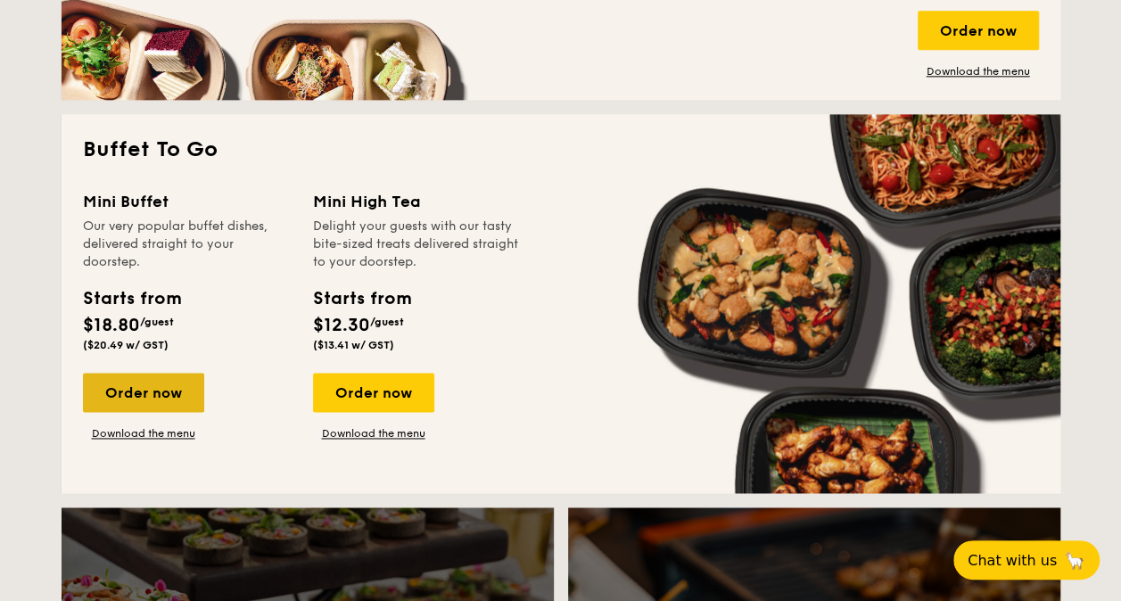
click at [169, 388] on div "Order now" at bounding box center [143, 392] width 121 height 39
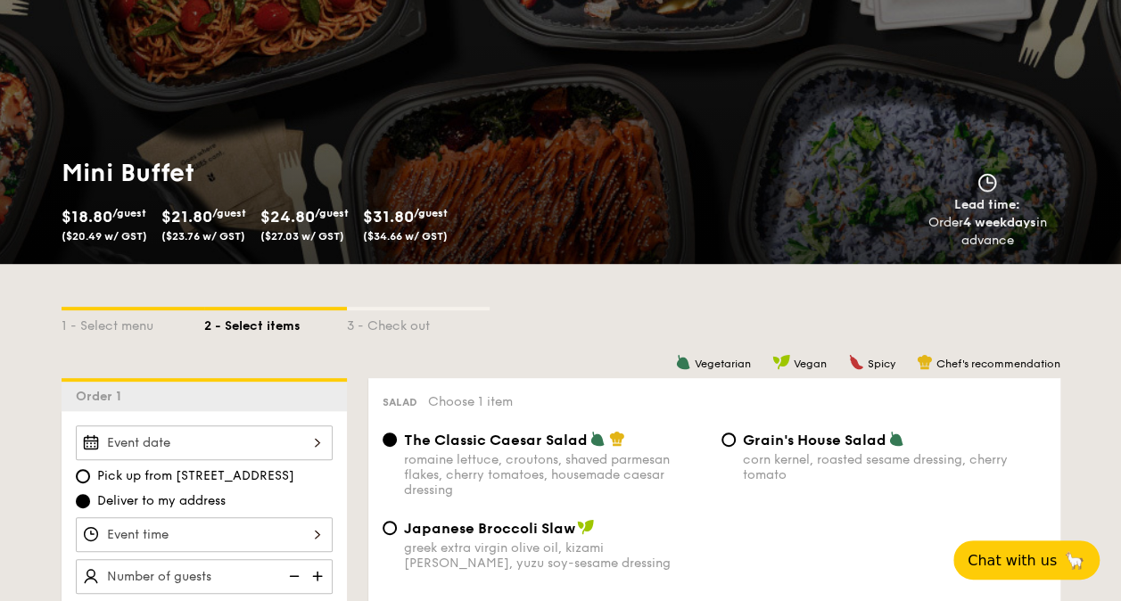
scroll to position [156, 0]
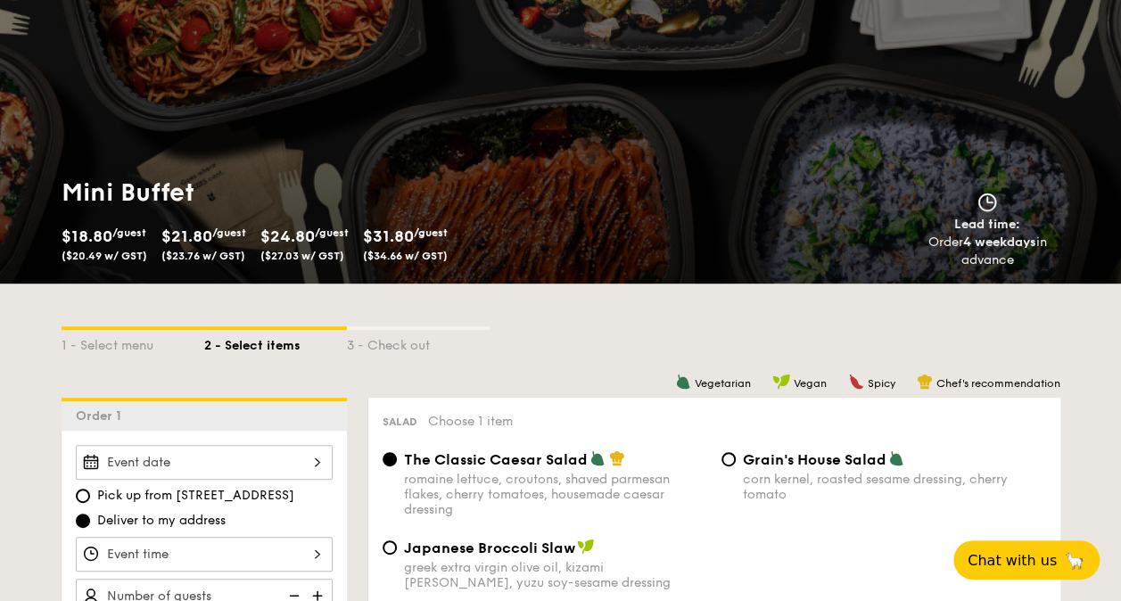
select select
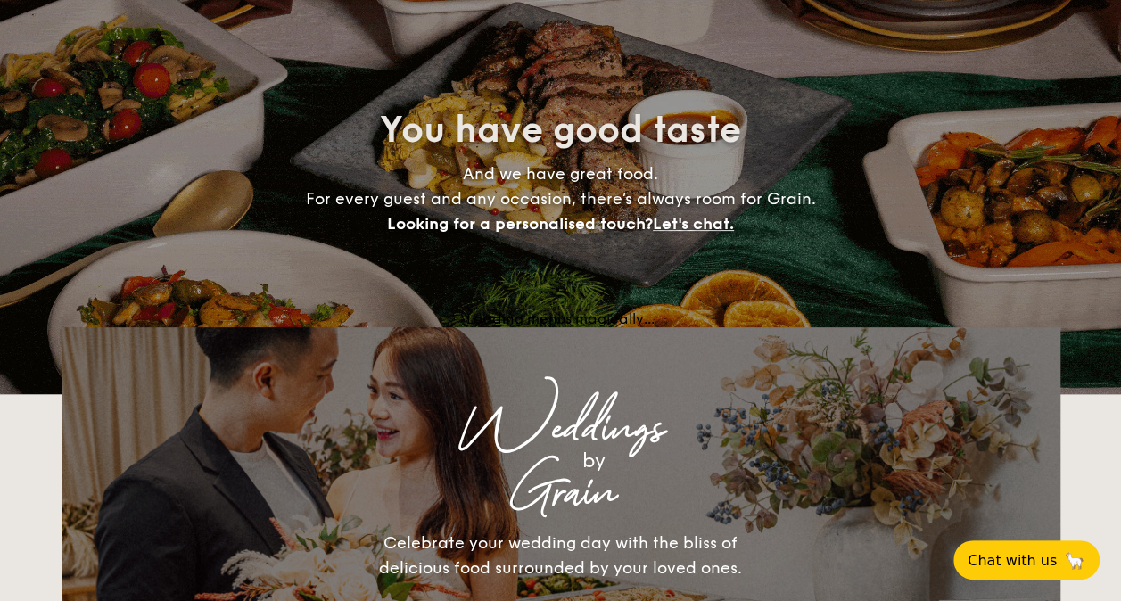
scroll to position [2745, 0]
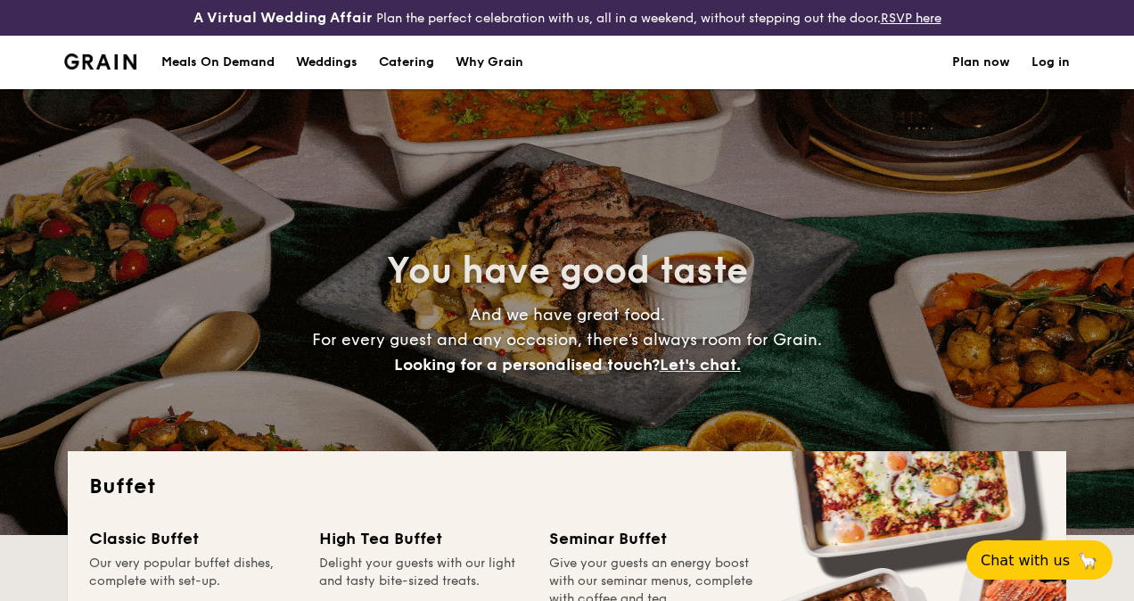
select select
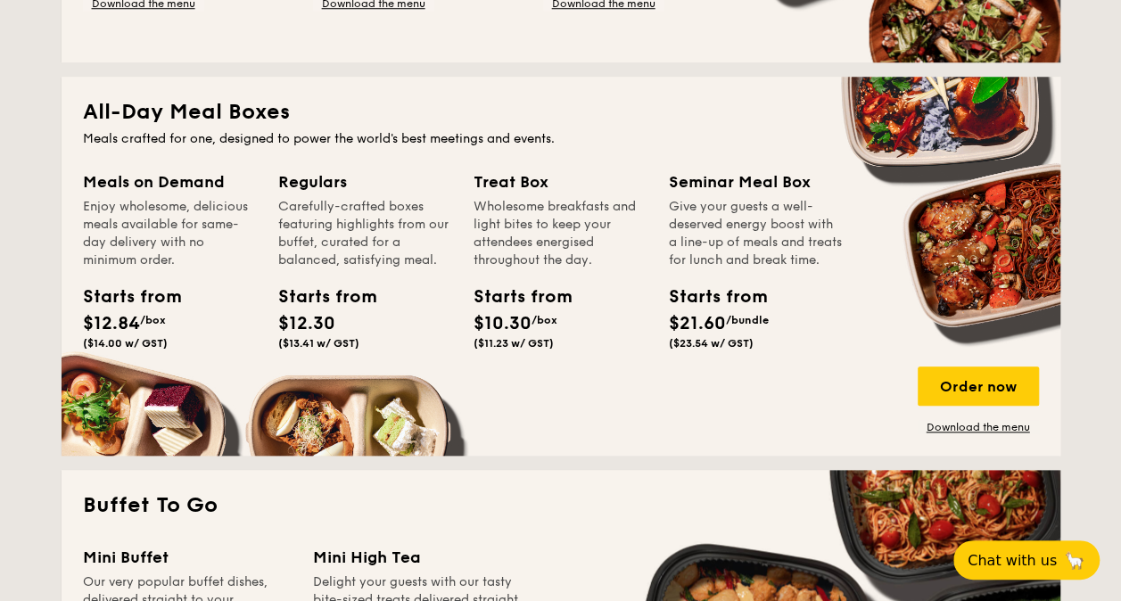
scroll to position [778, 0]
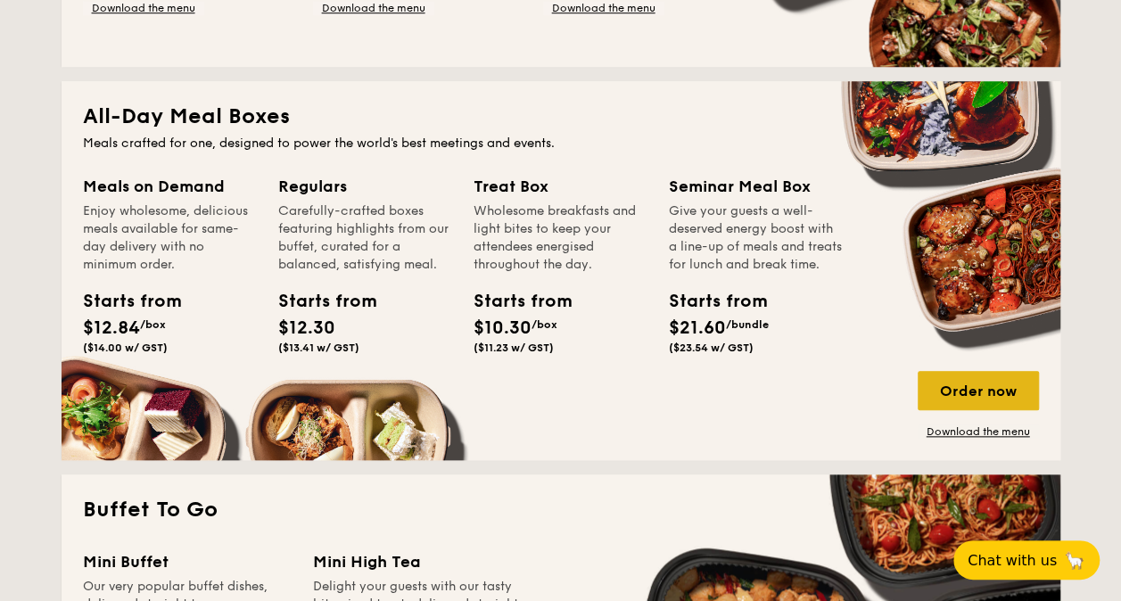
click at [984, 396] on div "Order now" at bounding box center [978, 390] width 121 height 39
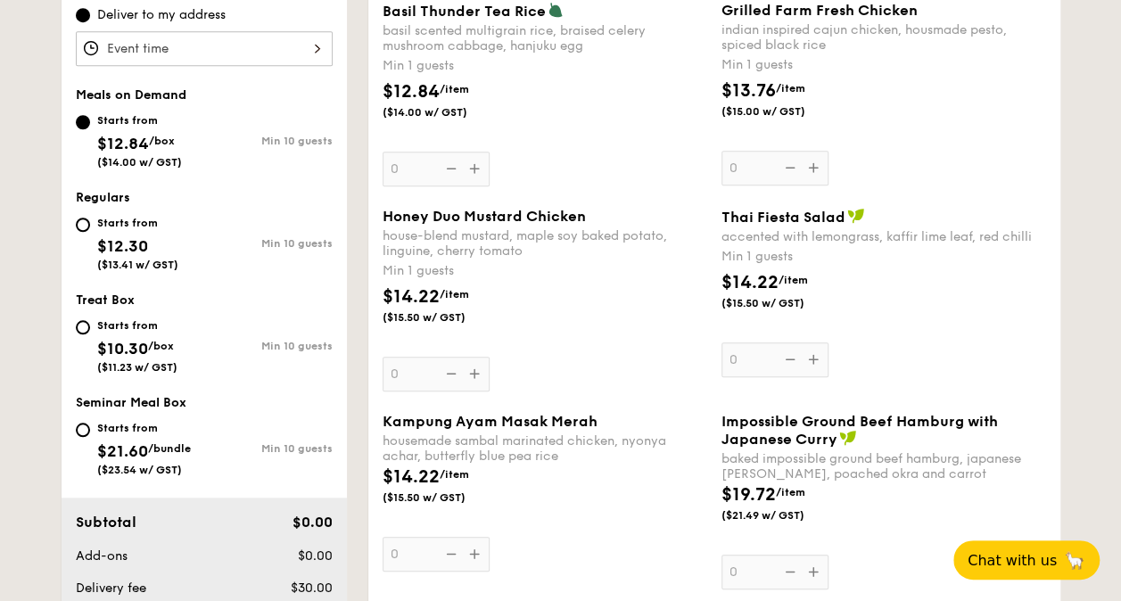
scroll to position [647, 0]
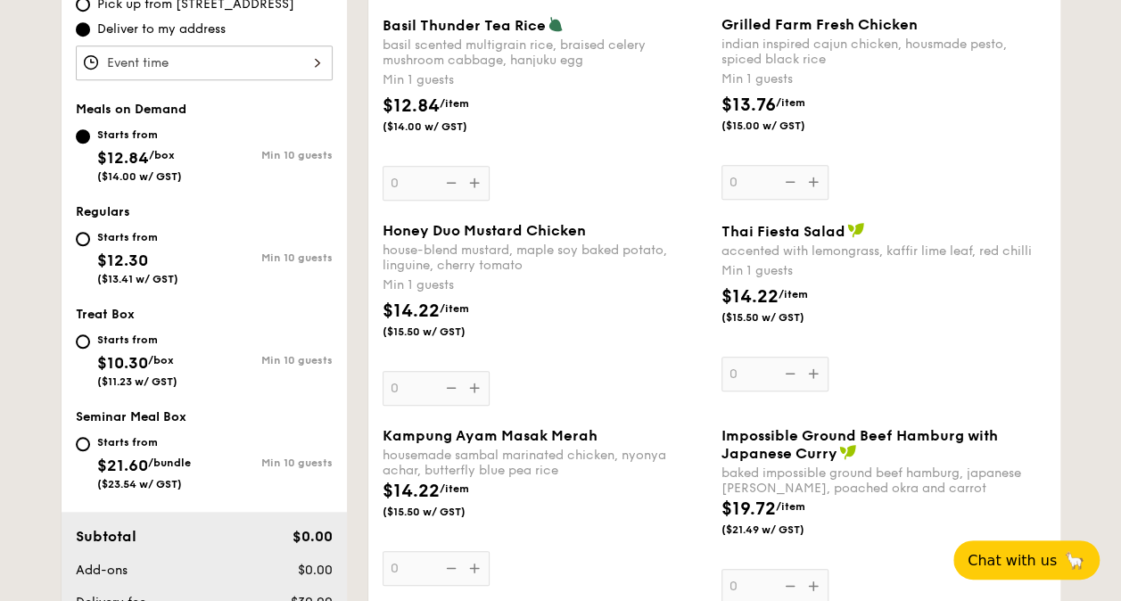
click at [166, 454] on div "Starts from $21.60 /bundle ($23.54 w/ GST)" at bounding box center [144, 461] width 94 height 59
click at [90, 451] on input "Starts from $21.60 /bundle ($23.54 w/ GST) Min 10 guests" at bounding box center [83, 444] width 14 height 14
radio input "true"
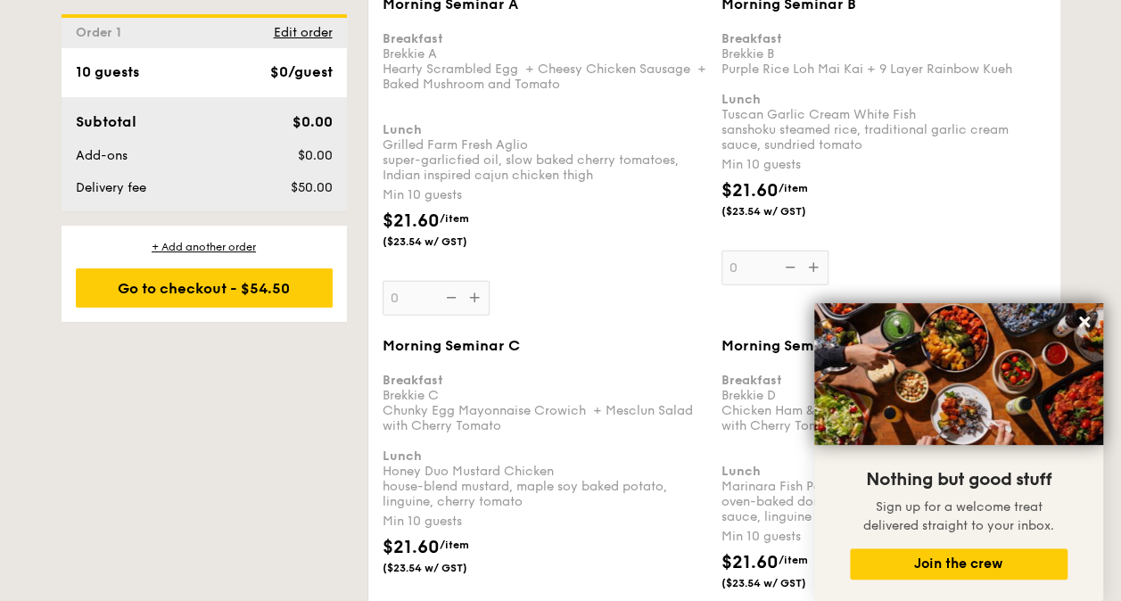
scroll to position [2006, 0]
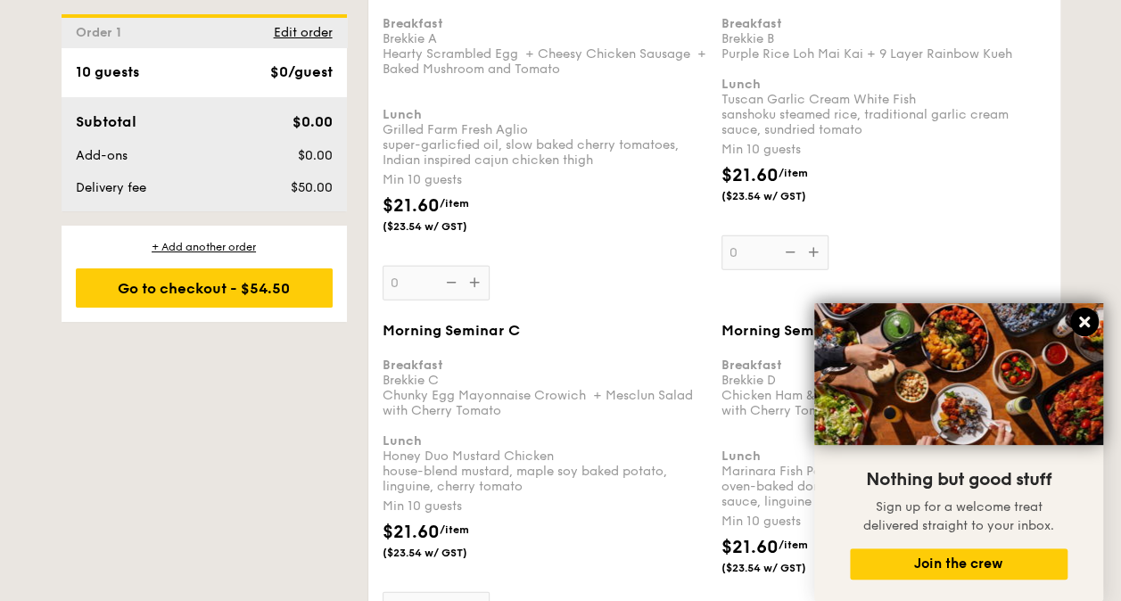
click at [1087, 323] on icon at bounding box center [1084, 322] width 16 height 16
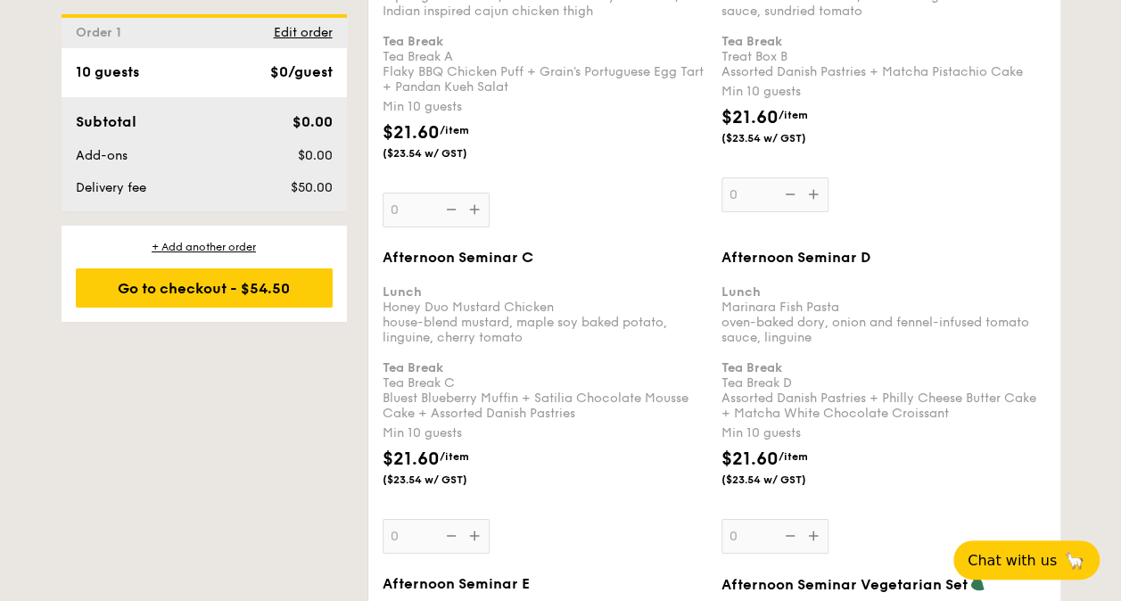
scroll to position [3059, 0]
